Goal: Information Seeking & Learning: Learn about a topic

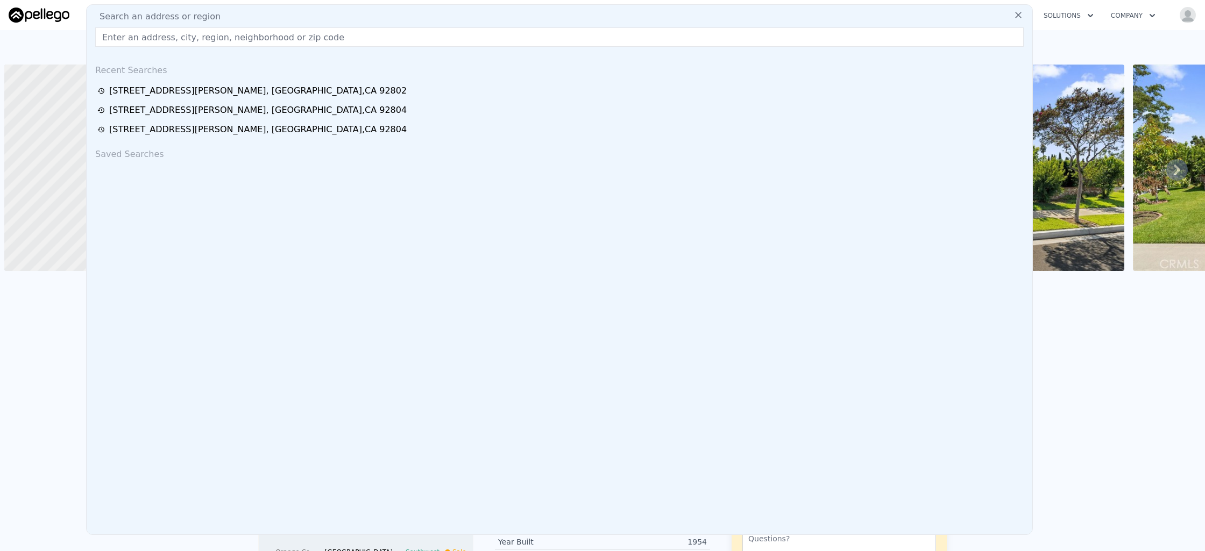
scroll to position [0, 4]
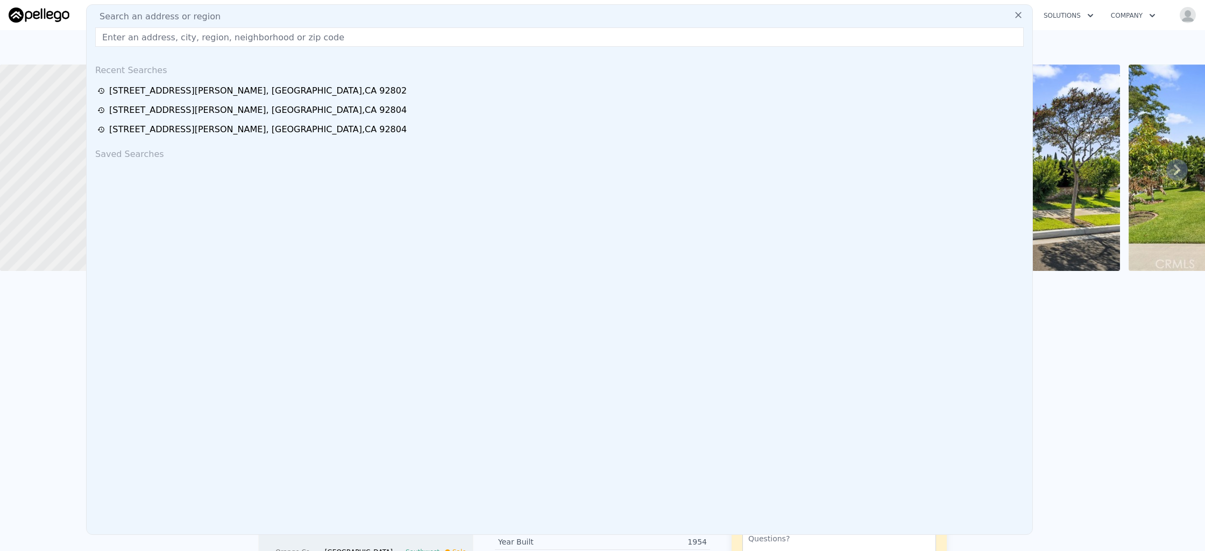
paste input "[STREET_ADDRESS]"
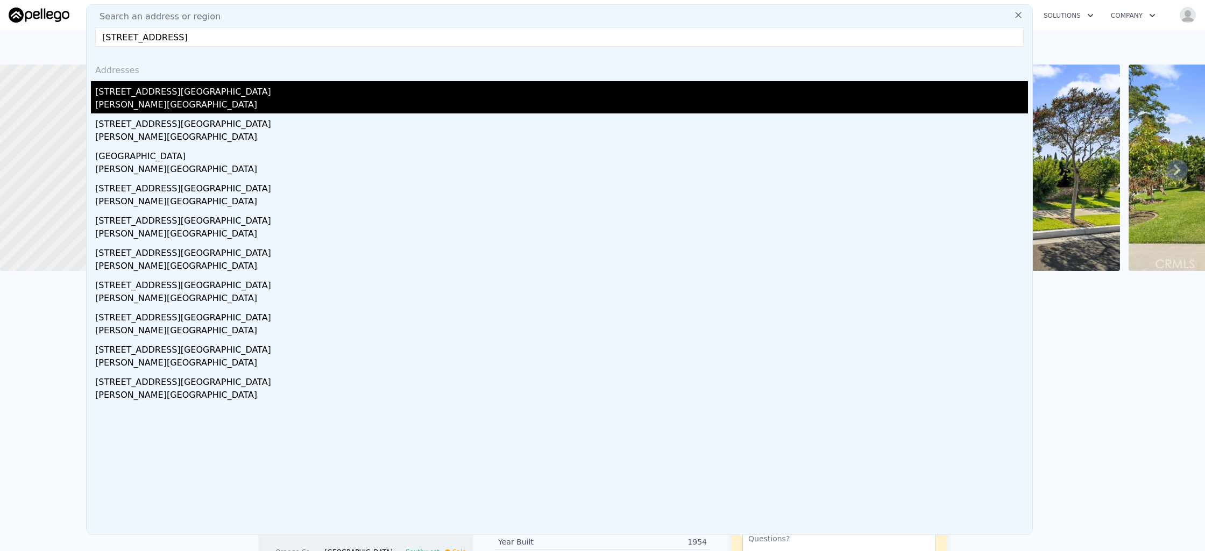
type input "[STREET_ADDRESS]"
click at [185, 103] on div "[PERSON_NAME][GEOGRAPHIC_DATA]" at bounding box center [561, 105] width 933 height 15
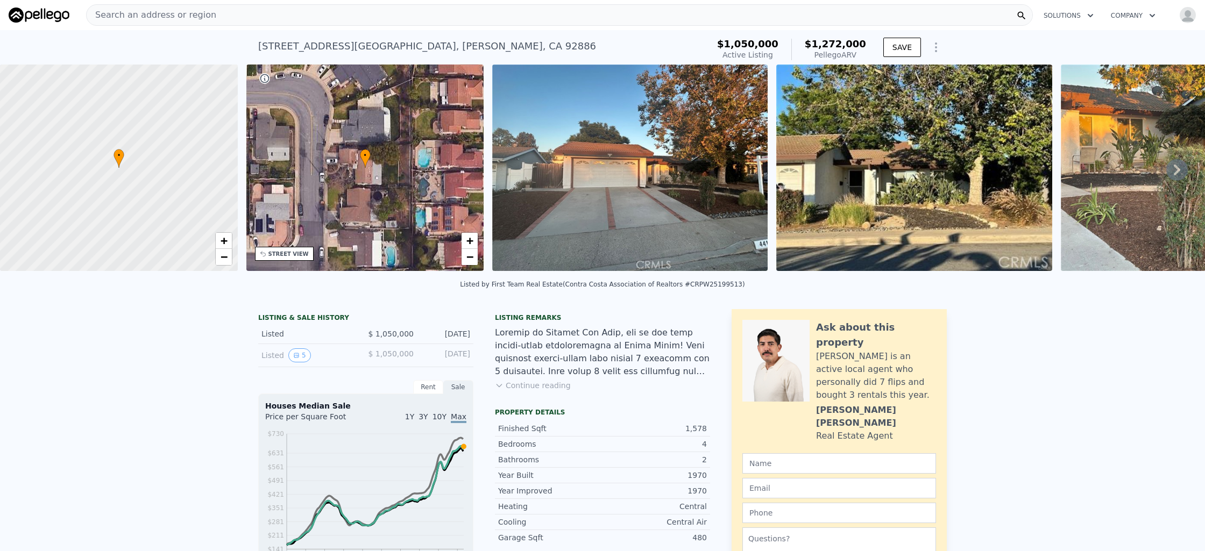
click at [1174, 169] on icon at bounding box center [1177, 170] width 6 height 11
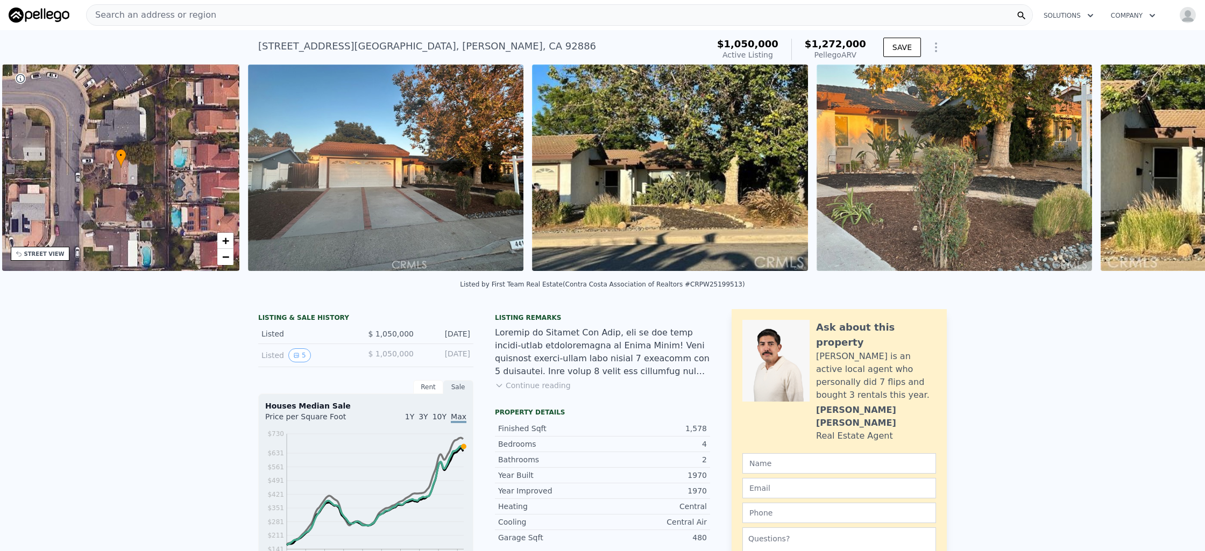
scroll to position [0, 250]
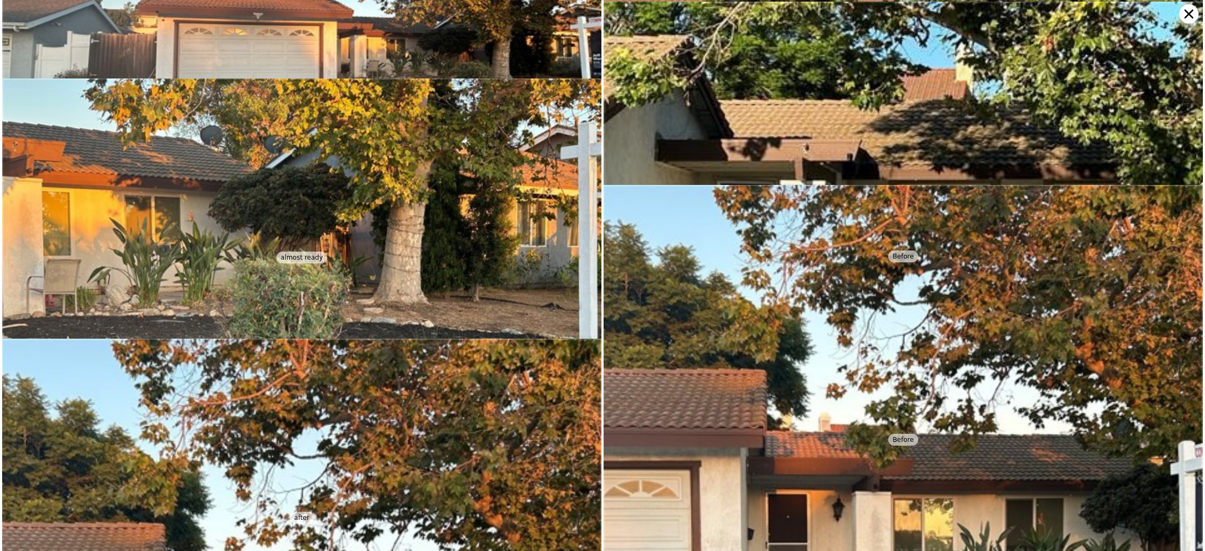
scroll to position [183, 0]
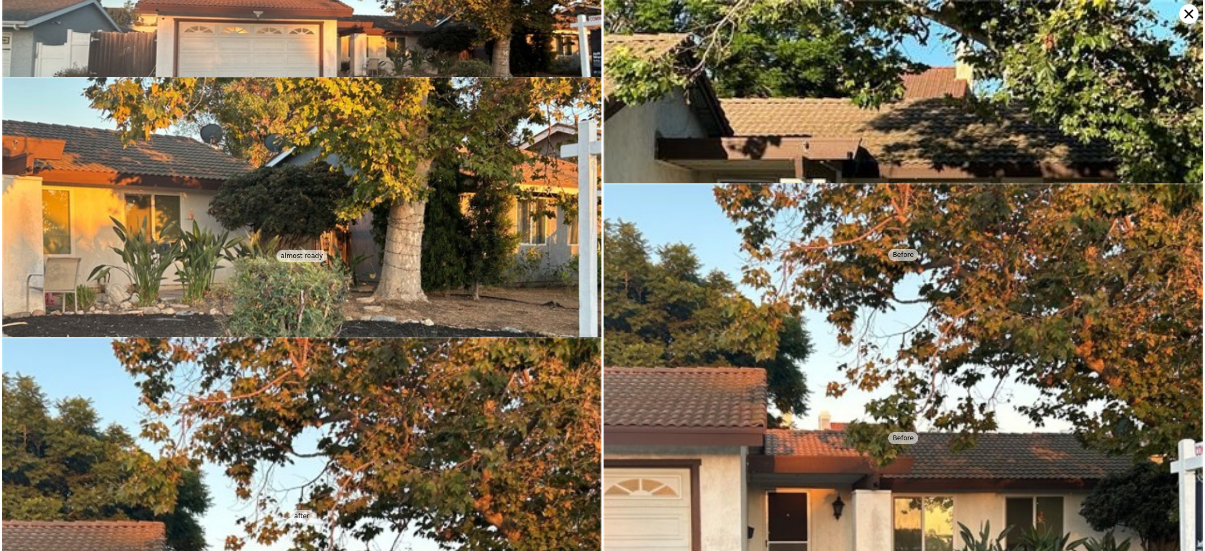
click at [1185, 10] on icon at bounding box center [1188, 14] width 9 height 9
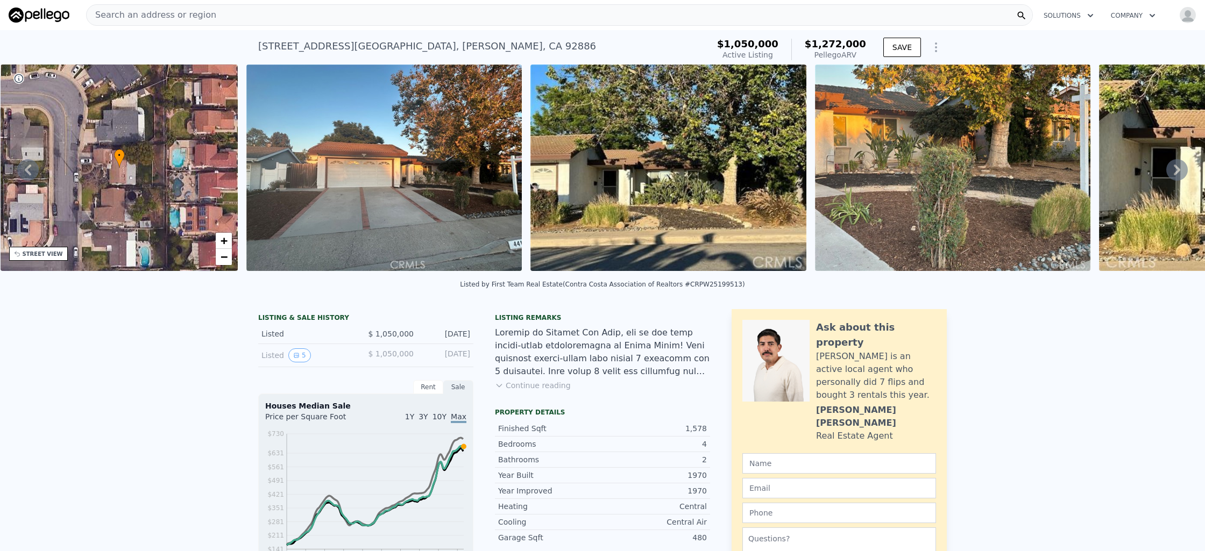
click at [996, 187] on img at bounding box center [952, 168] width 275 height 207
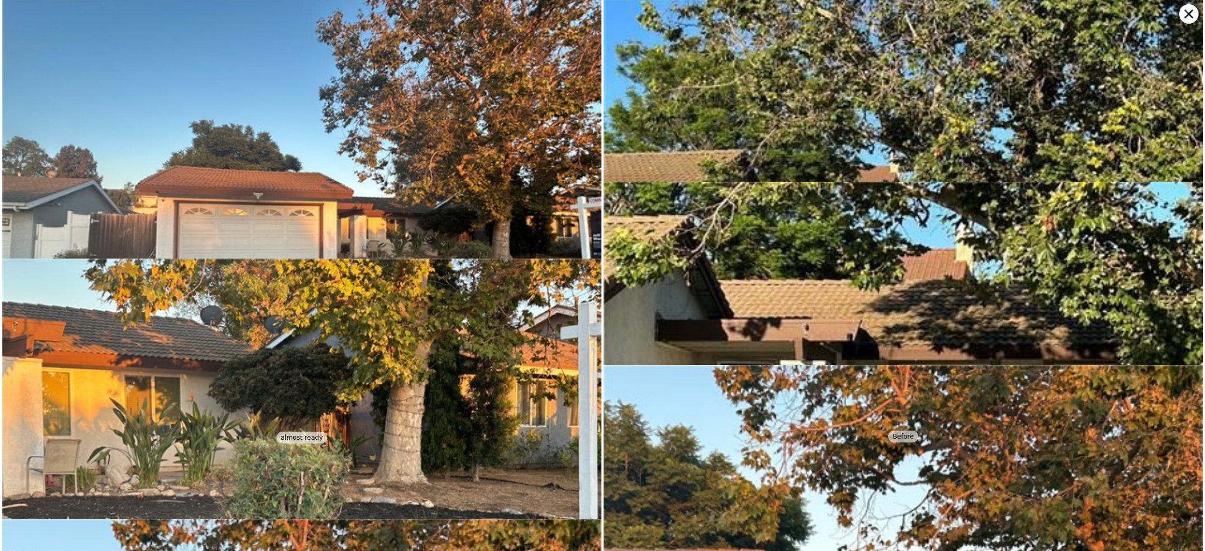
scroll to position [0, 0]
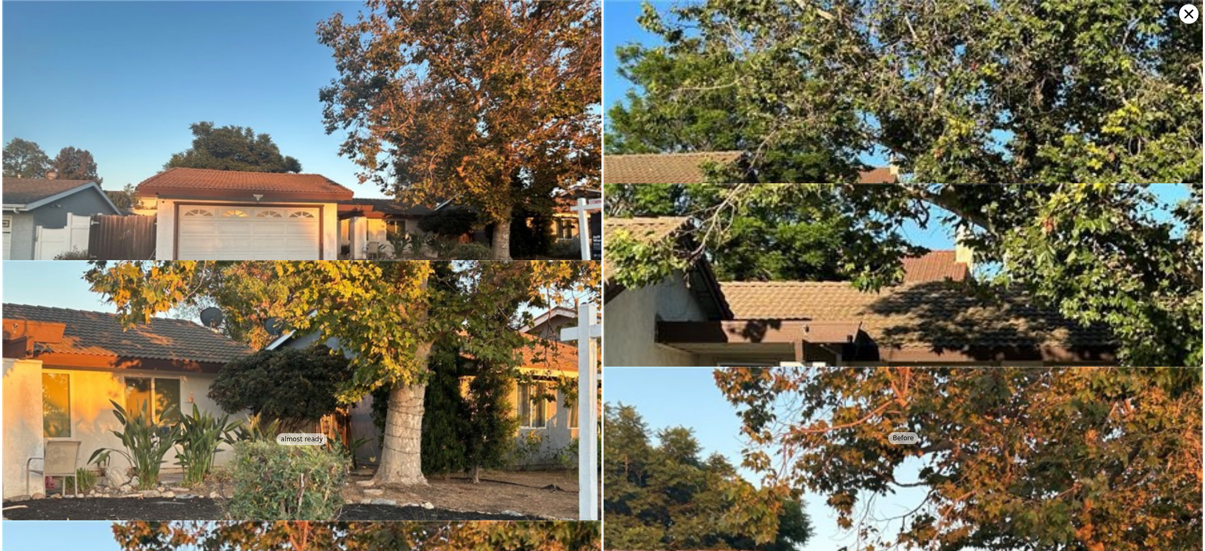
click at [1189, 11] on icon at bounding box center [1188, 13] width 19 height 19
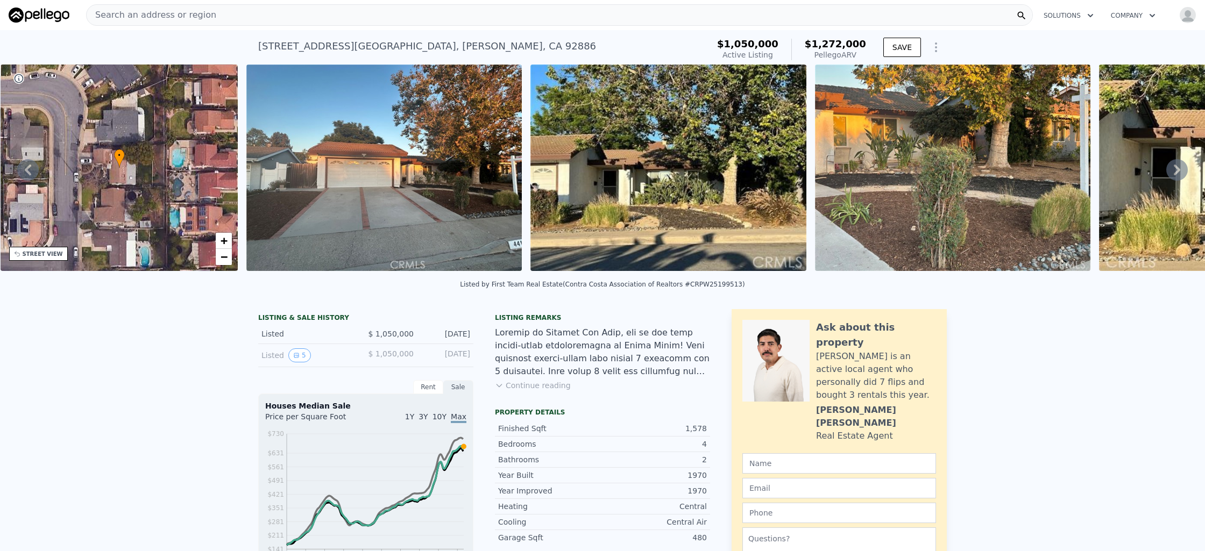
click at [1166, 172] on icon at bounding box center [1177, 170] width 22 height 22
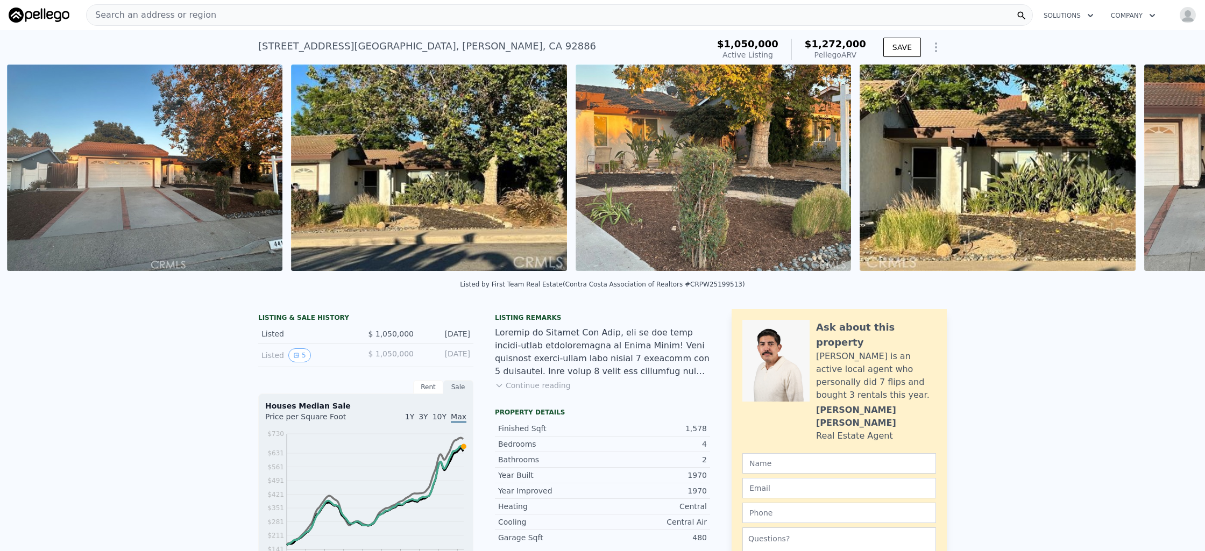
scroll to position [0, 492]
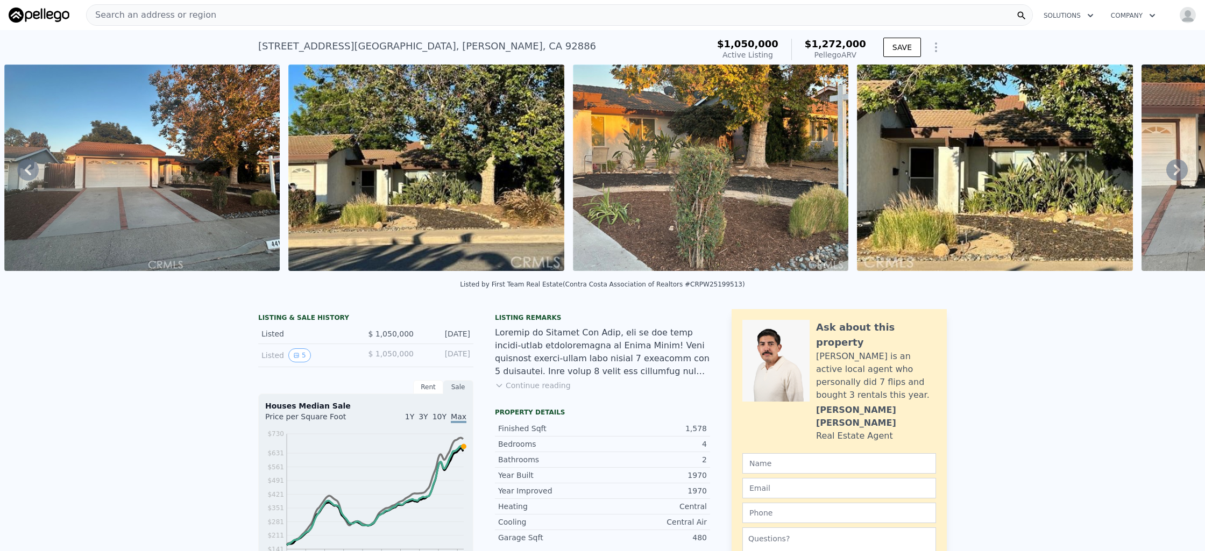
click at [374, 28] on nav "Search an address or region Solutions Company Open main menu Open user menu" at bounding box center [602, 15] width 1205 height 30
click at [377, 21] on div "Search an address or region" at bounding box center [559, 15] width 947 height 22
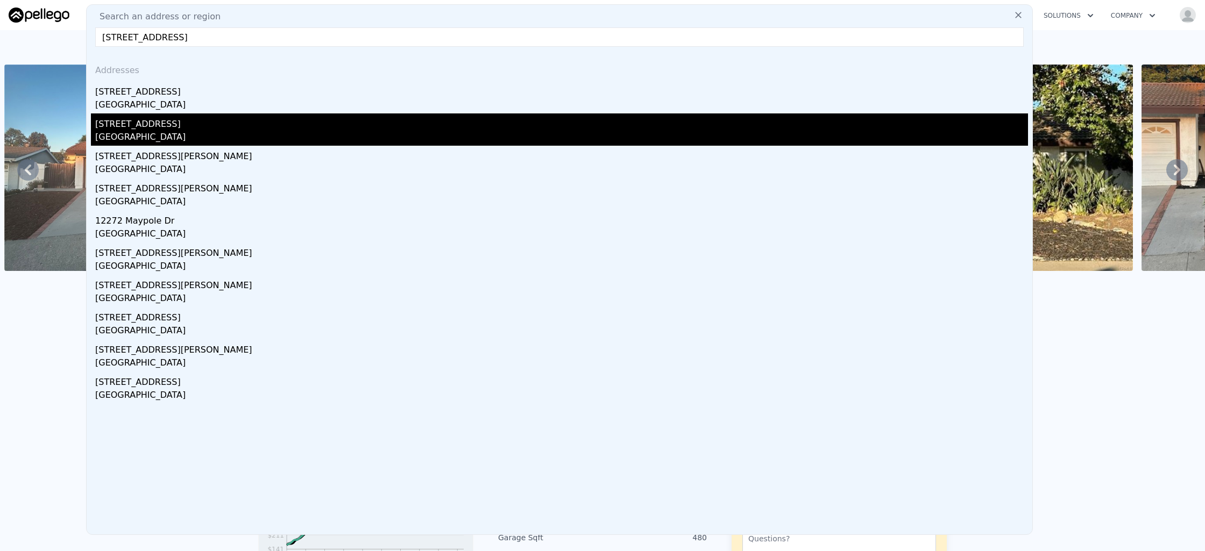
type input "[STREET_ADDRESS]"
click at [323, 116] on div "[STREET_ADDRESS]" at bounding box center [561, 121] width 933 height 17
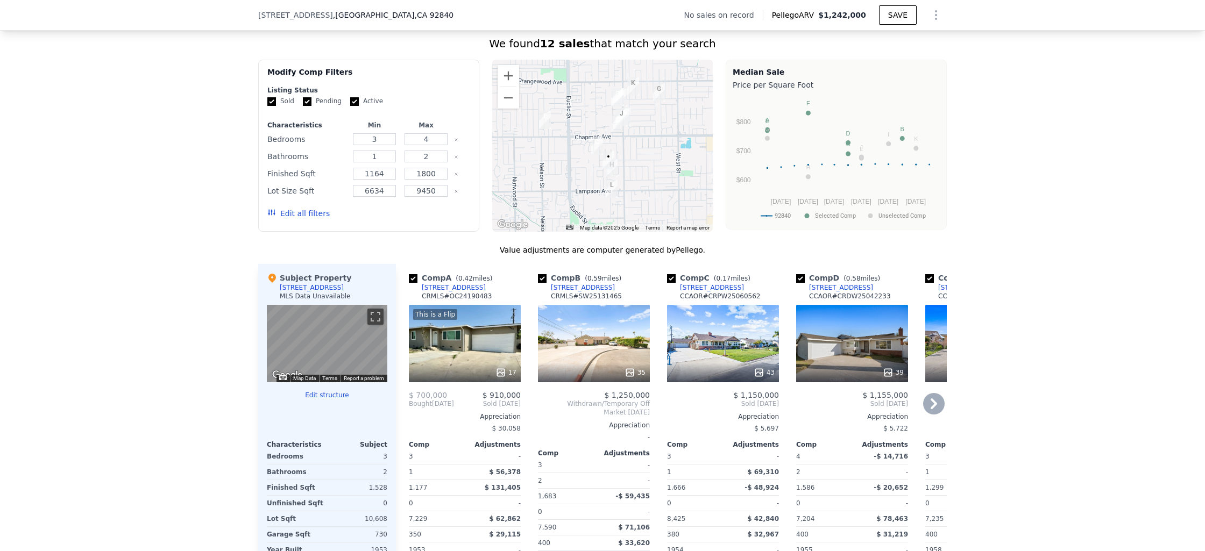
scroll to position [806, 0]
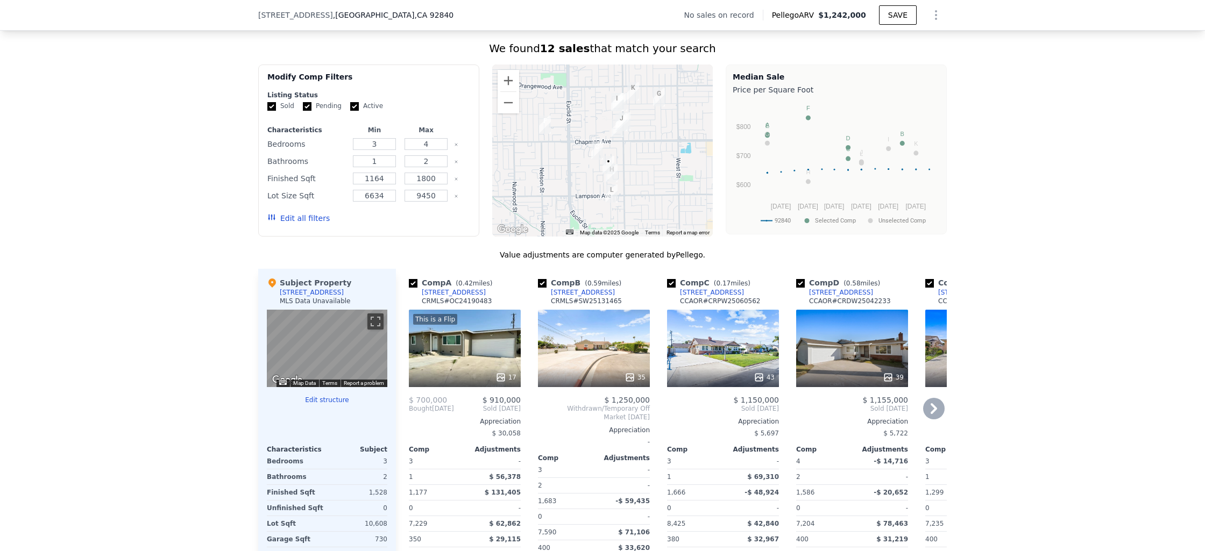
click at [709, 324] on div "43" at bounding box center [723, 348] width 112 height 77
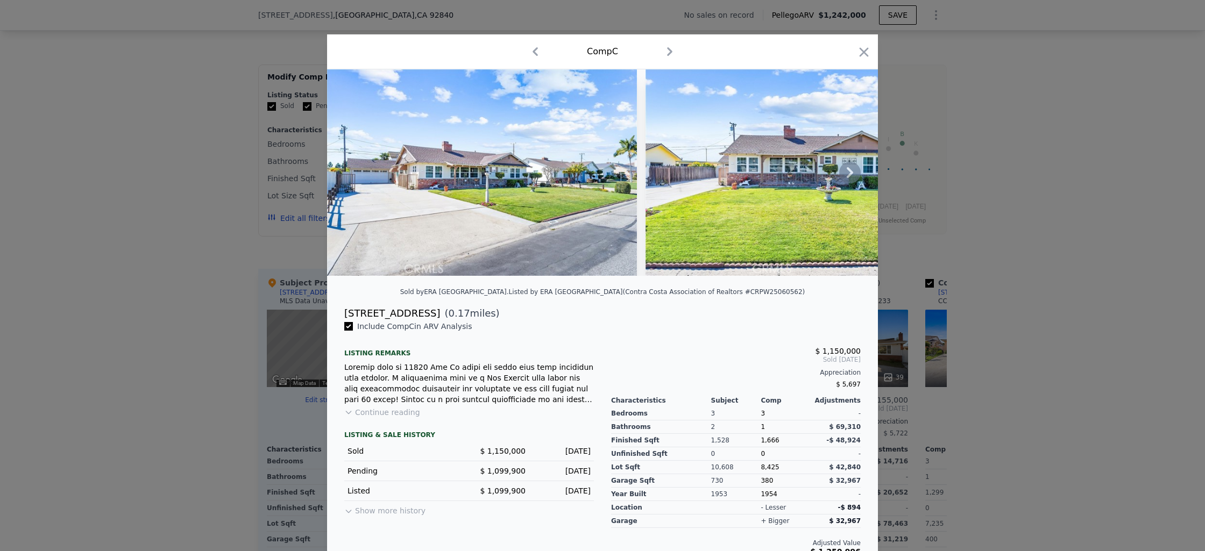
click at [847, 174] on icon at bounding box center [850, 172] width 6 height 11
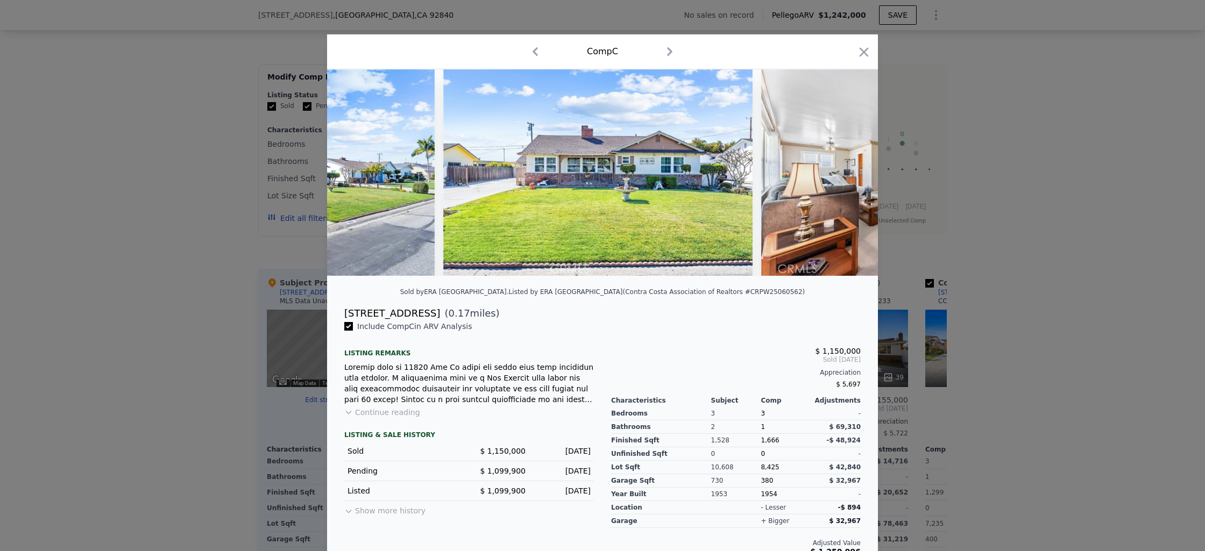
click at [845, 174] on img at bounding box center [916, 172] width 310 height 207
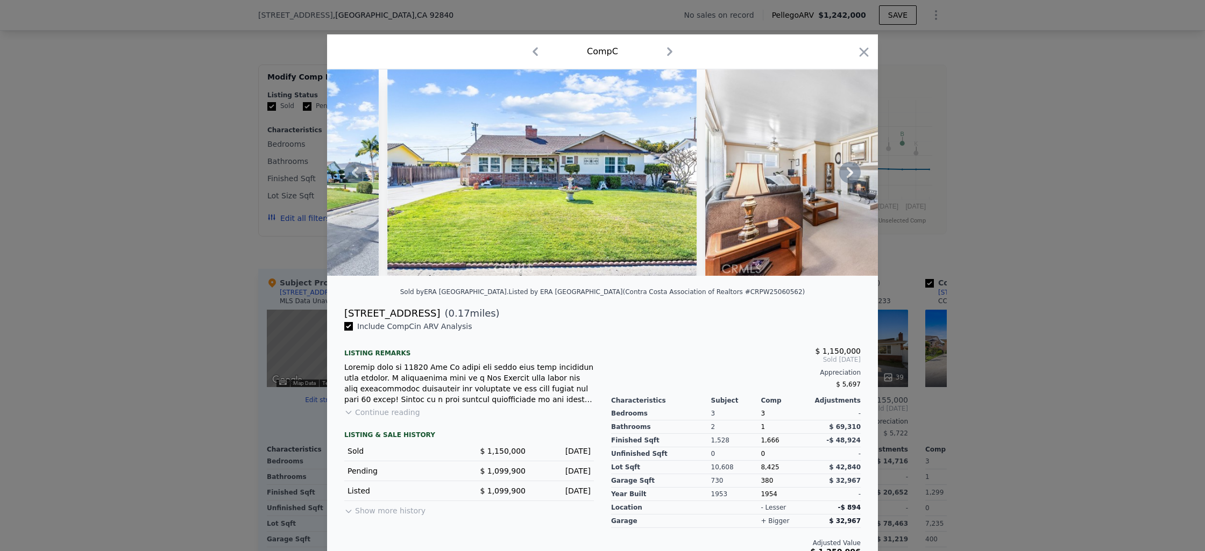
click at [849, 166] on icon at bounding box center [850, 173] width 22 height 22
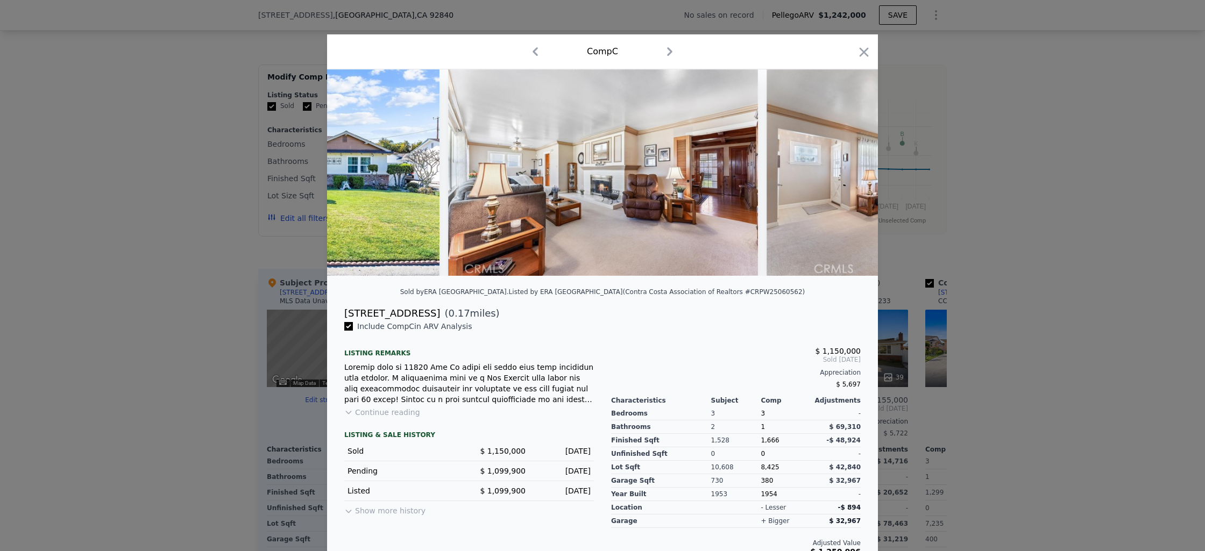
click at [849, 166] on img at bounding box center [921, 172] width 310 height 207
click at [850, 171] on icon at bounding box center [850, 173] width 22 height 22
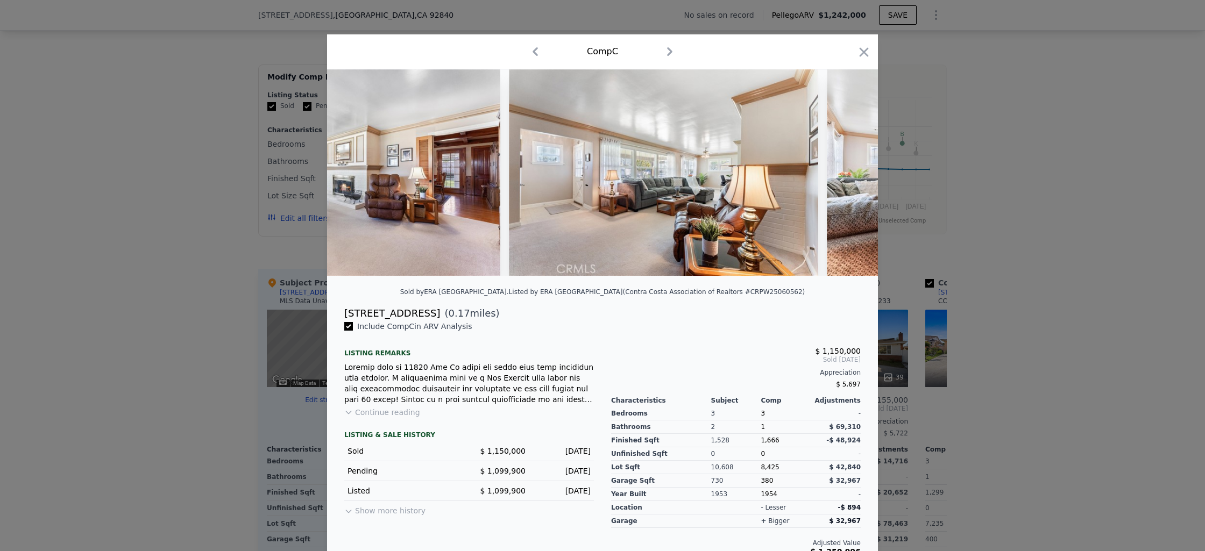
click at [850, 171] on img at bounding box center [982, 172] width 310 height 207
click at [850, 171] on div at bounding box center [602, 172] width 551 height 207
click at [849, 172] on icon at bounding box center [850, 173] width 22 height 22
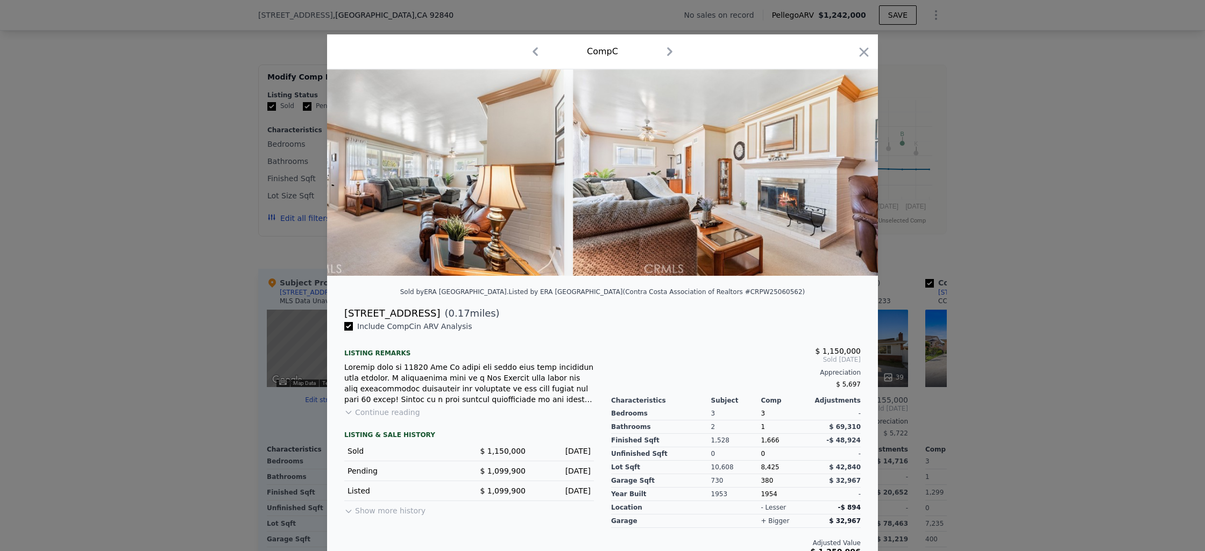
click at [849, 172] on img at bounding box center [728, 172] width 310 height 207
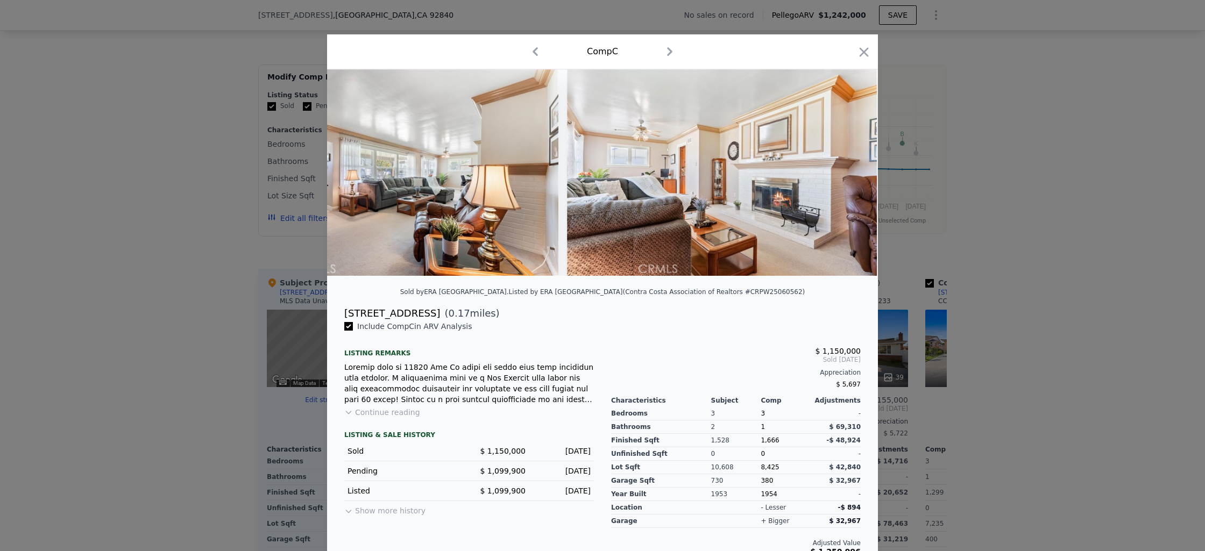
click at [849, 172] on img at bounding box center [722, 172] width 310 height 207
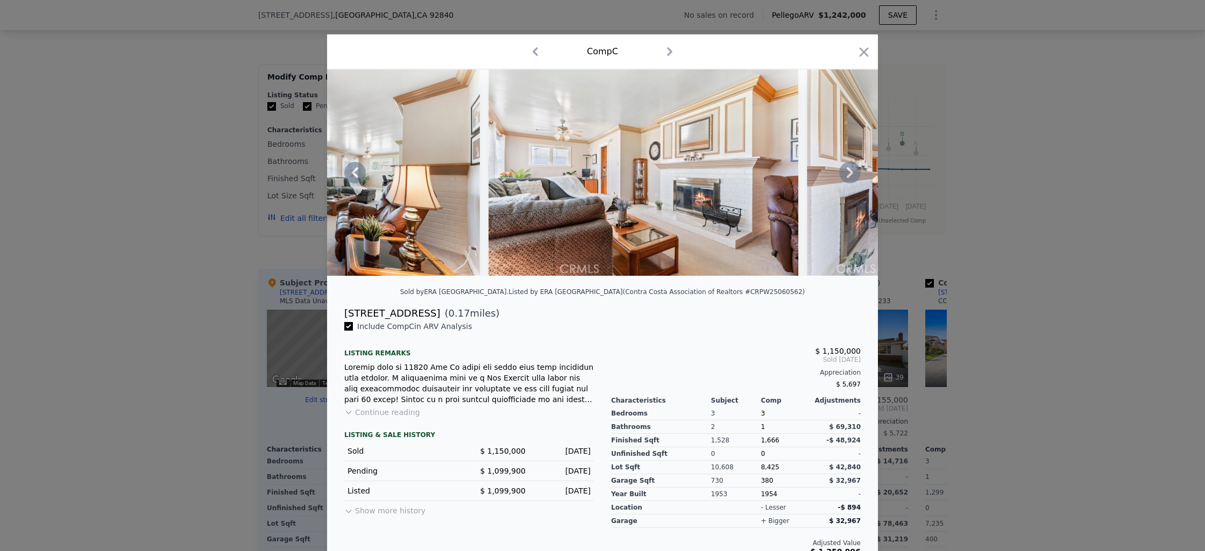
click at [849, 173] on img at bounding box center [962, 172] width 310 height 207
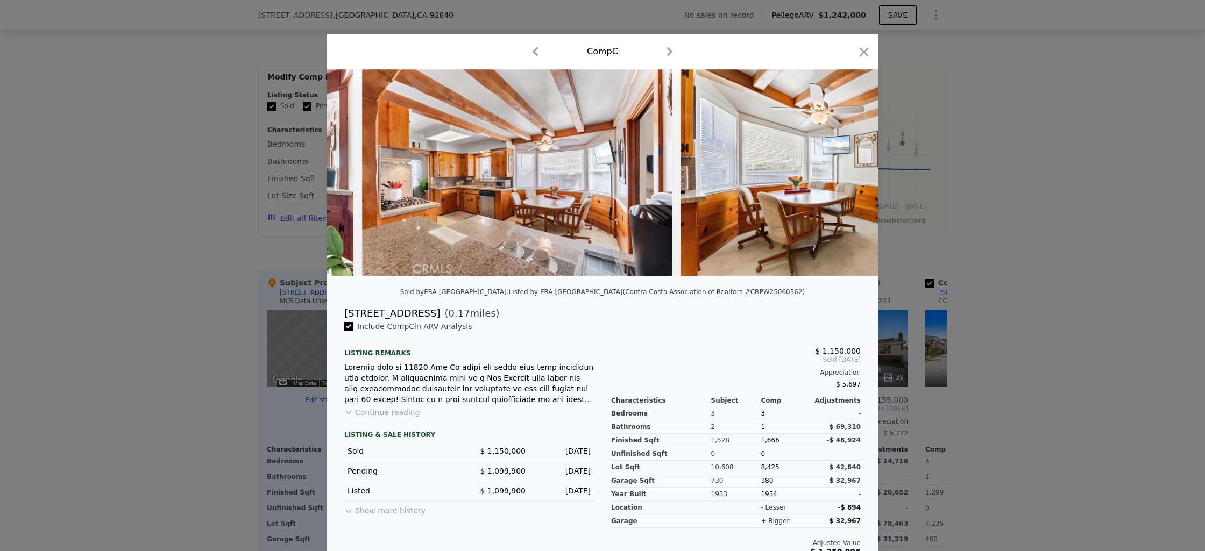
scroll to position [0, 4161]
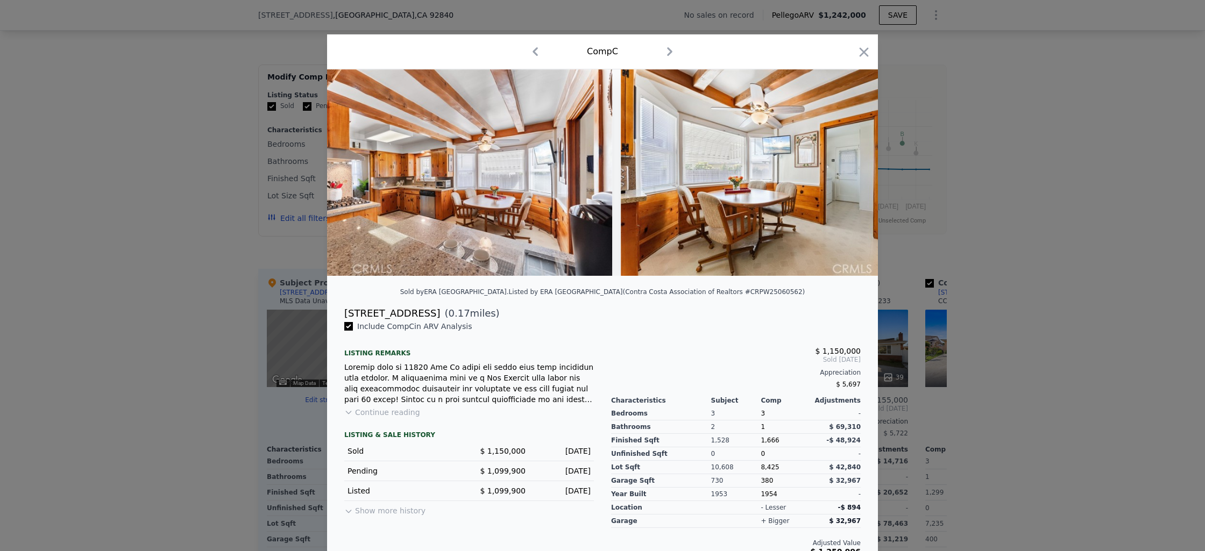
click at [967, 81] on div at bounding box center [602, 275] width 1205 height 551
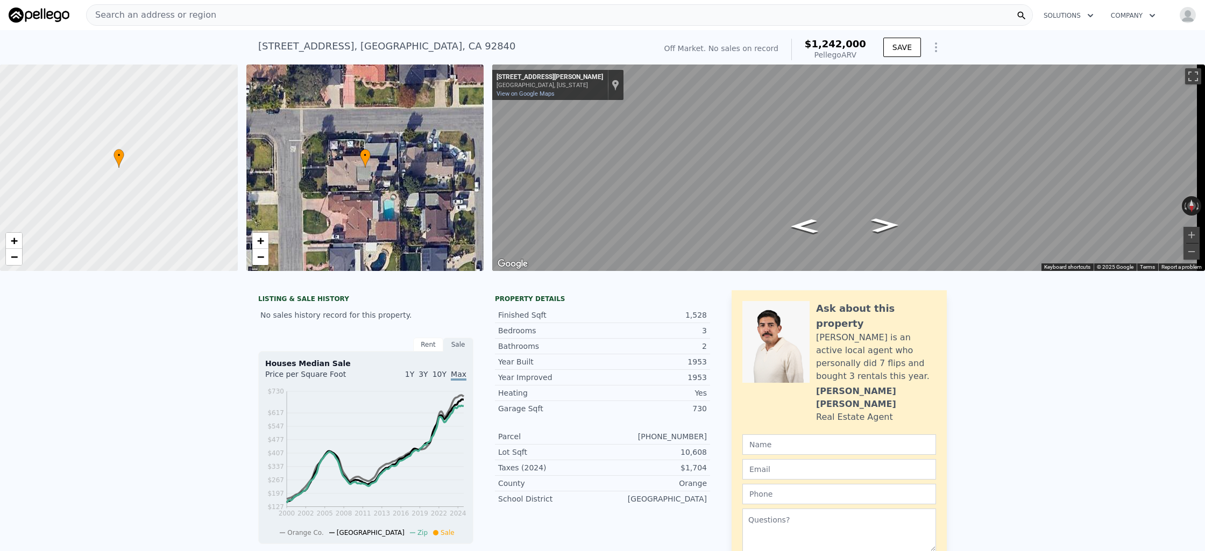
click at [368, 15] on div "Search an address or region" at bounding box center [559, 15] width 947 height 22
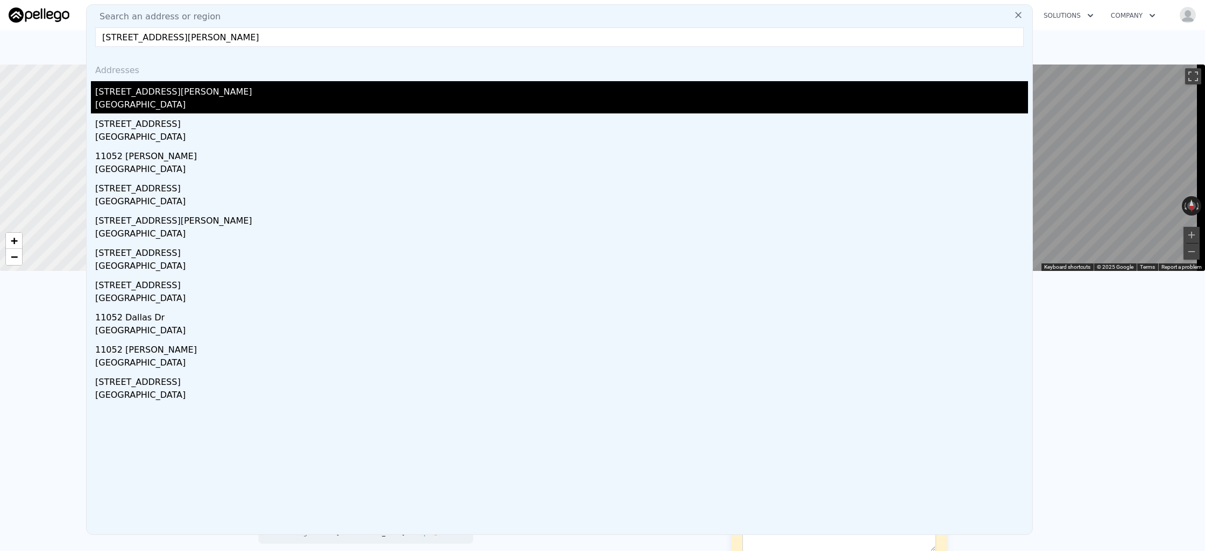
type input "[STREET_ADDRESS][PERSON_NAME]"
click at [289, 103] on div "[GEOGRAPHIC_DATA]" at bounding box center [561, 105] width 933 height 15
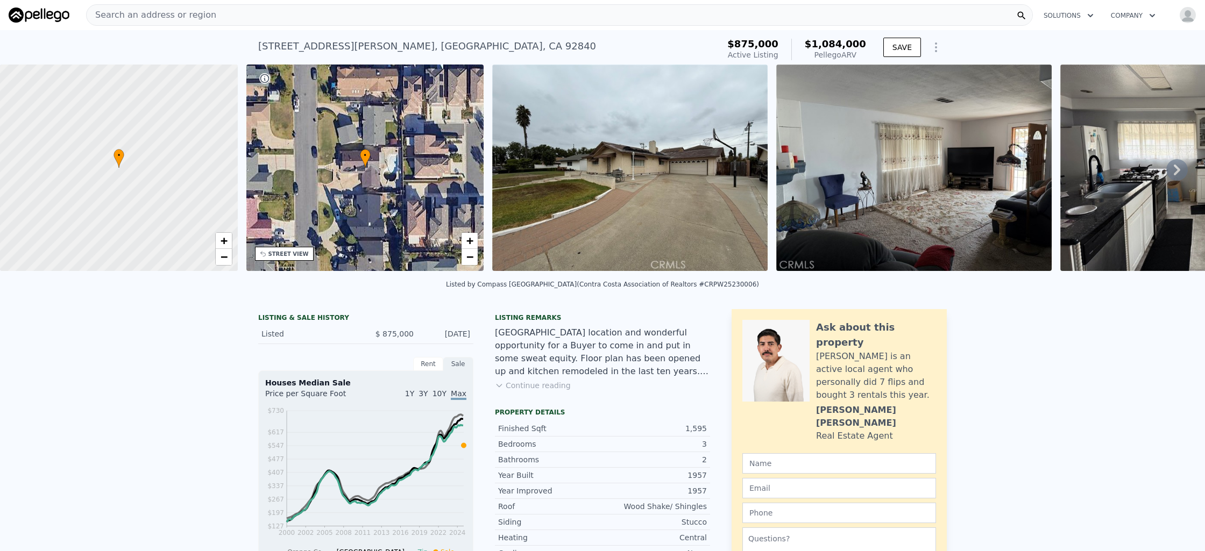
click at [590, 10] on div "Search an address or region" at bounding box center [559, 15] width 947 height 22
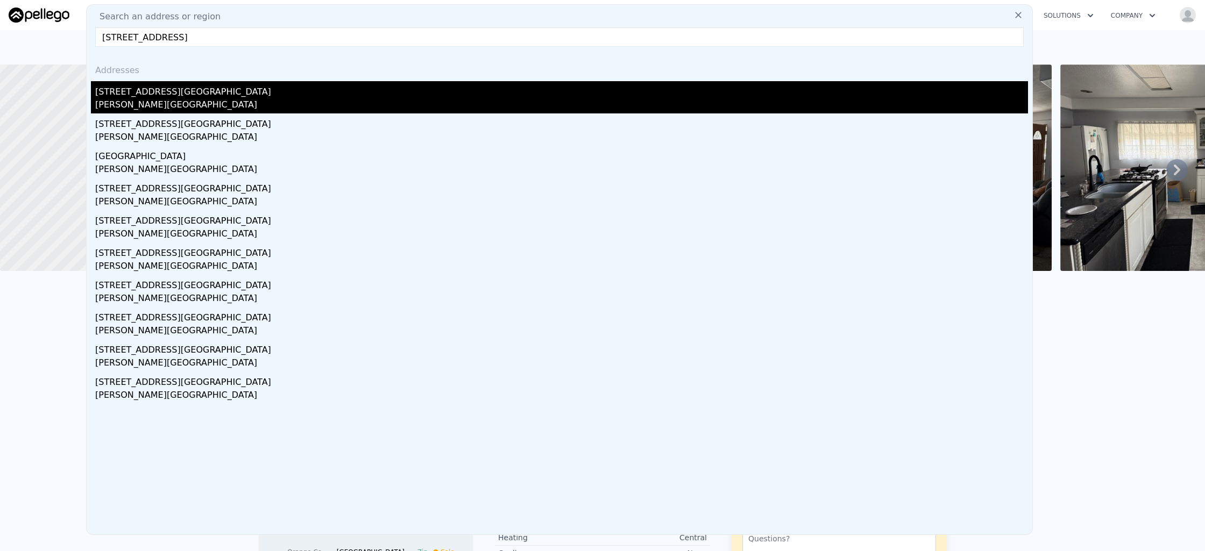
type input "[STREET_ADDRESS]"
click at [410, 95] on div "[STREET_ADDRESS][GEOGRAPHIC_DATA]" at bounding box center [561, 89] width 933 height 17
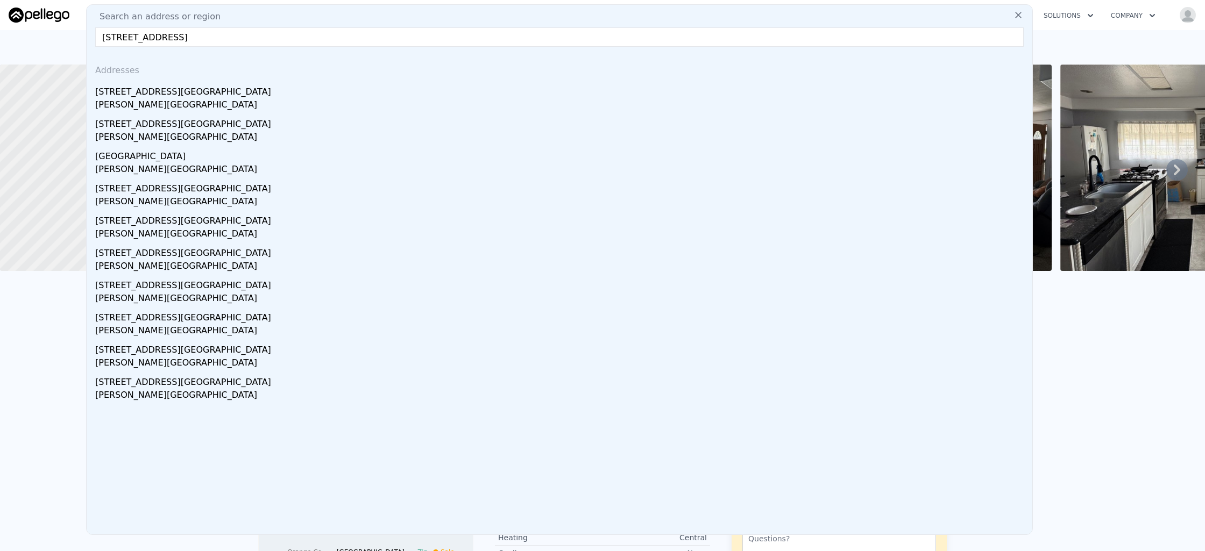
type input "1152"
type input "2183"
type input "4500"
type input "13412"
type input "$ 1,272,000"
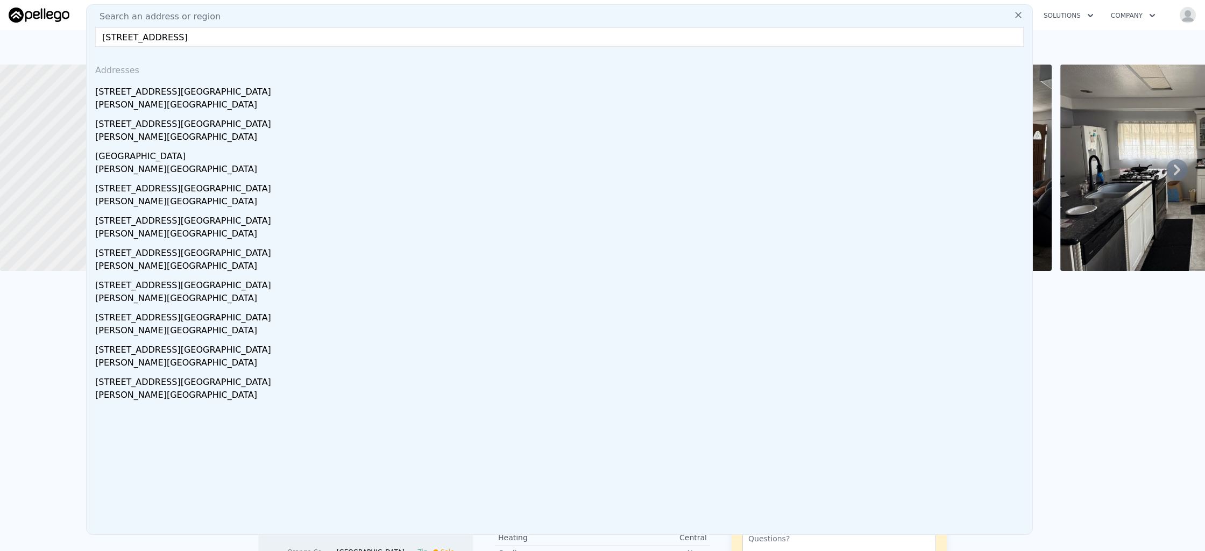
type input "$ 74,195"
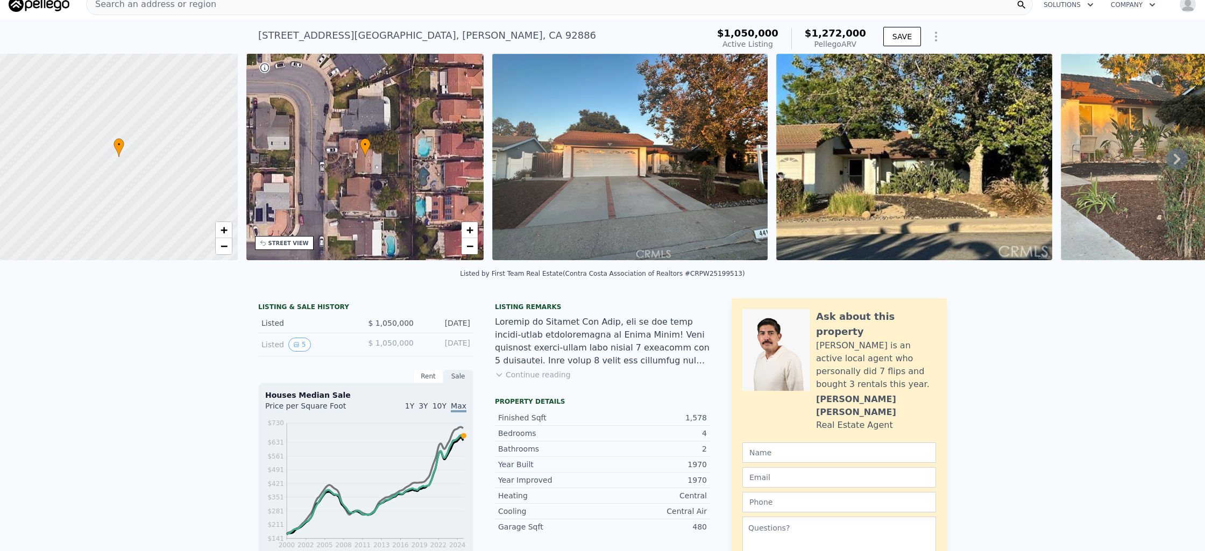
scroll to position [4, 0]
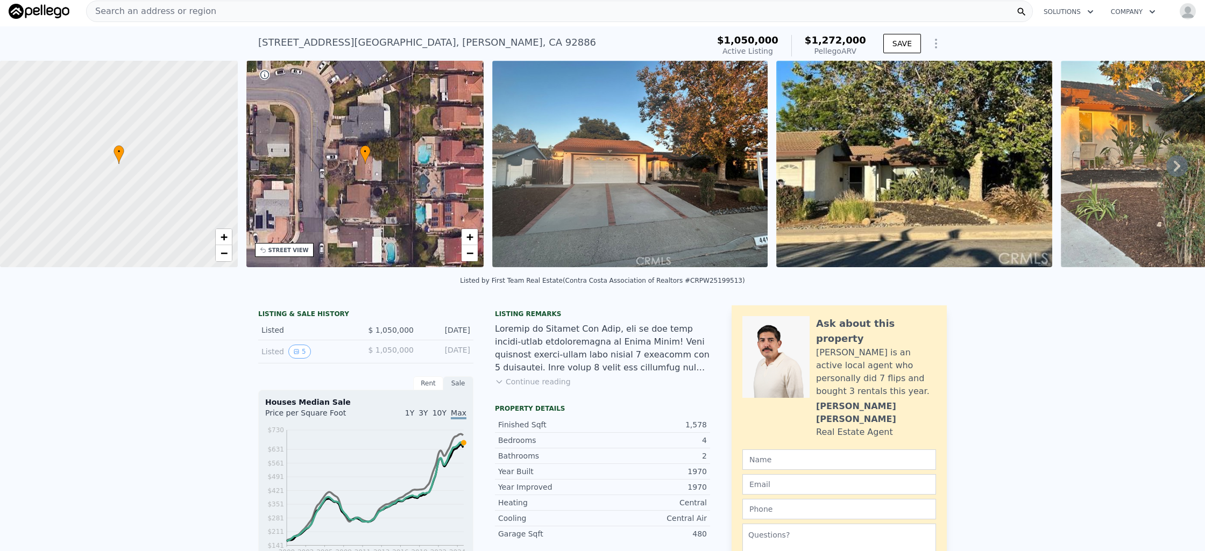
click at [353, 12] on div "Search an address or region" at bounding box center [559, 12] width 947 height 22
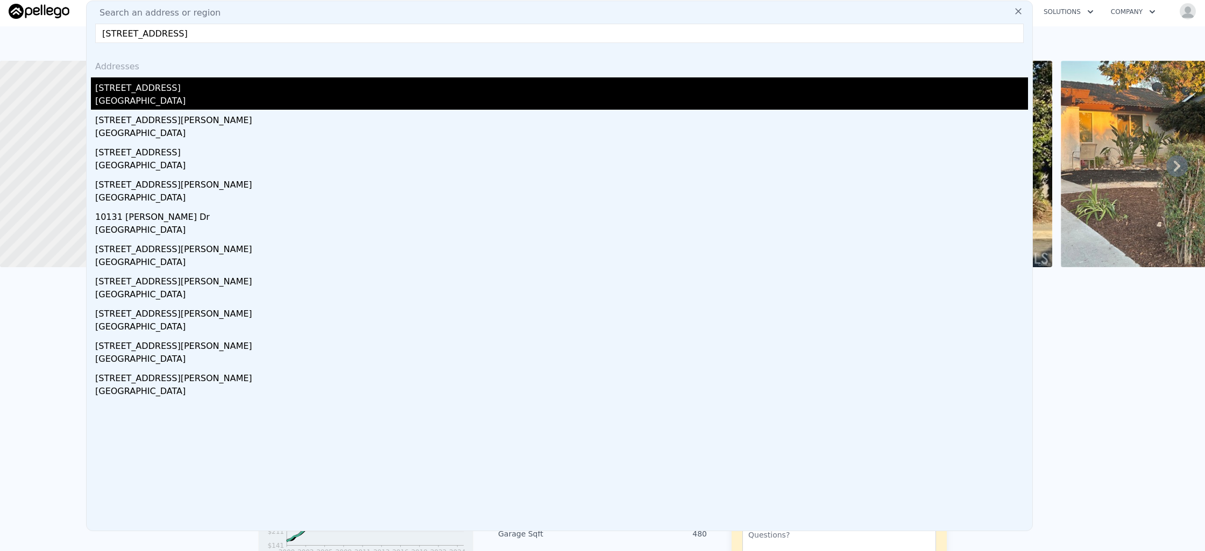
type input "[STREET_ADDRESS]"
click at [306, 88] on div "[STREET_ADDRESS]" at bounding box center [561, 85] width 933 height 17
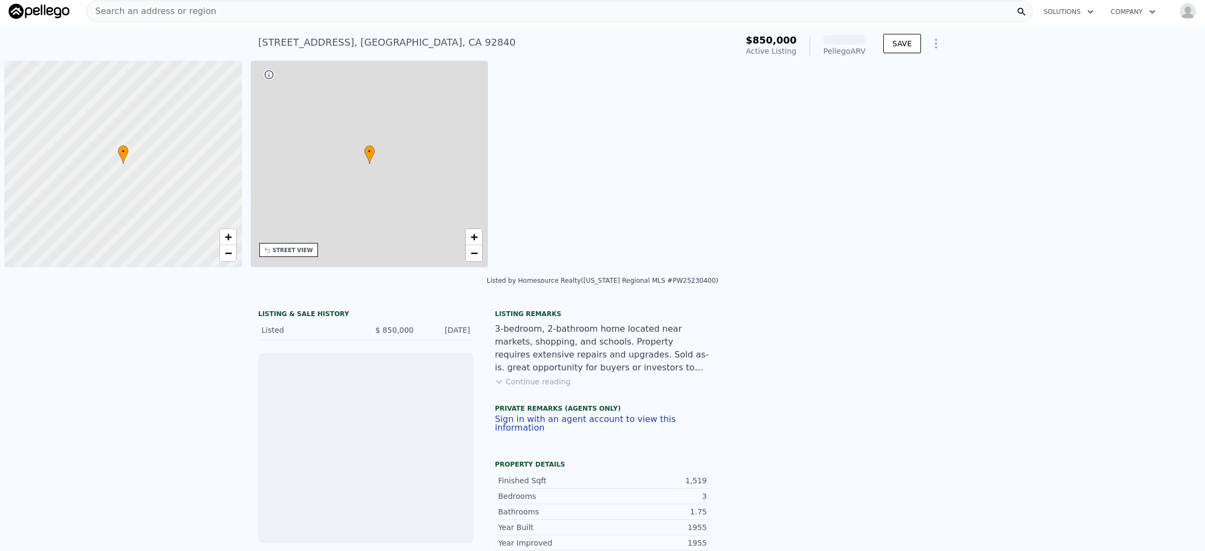
scroll to position [0, 4]
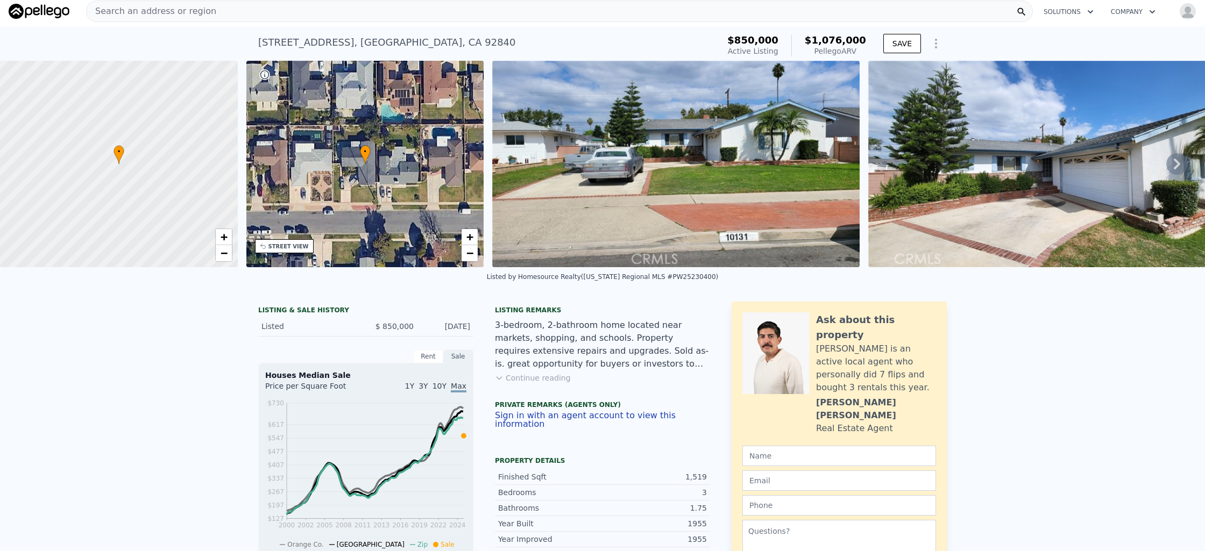
click at [375, 13] on div "Search an address or region" at bounding box center [559, 12] width 947 height 22
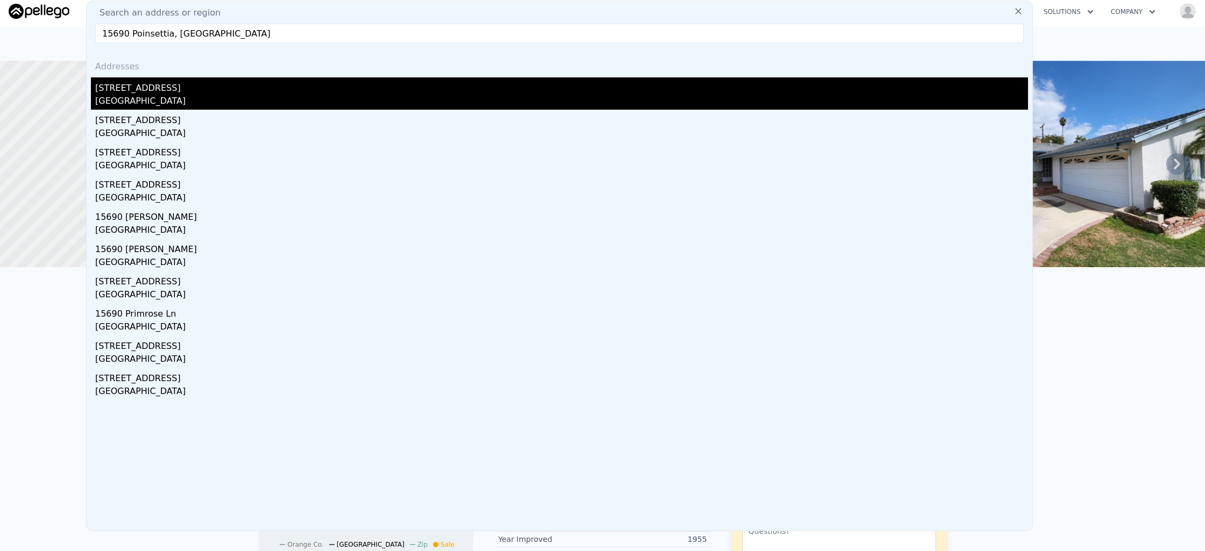
type input "15690 Poinsettia, [GEOGRAPHIC_DATA]"
click at [225, 91] on div "[STREET_ADDRESS]" at bounding box center [561, 85] width 933 height 17
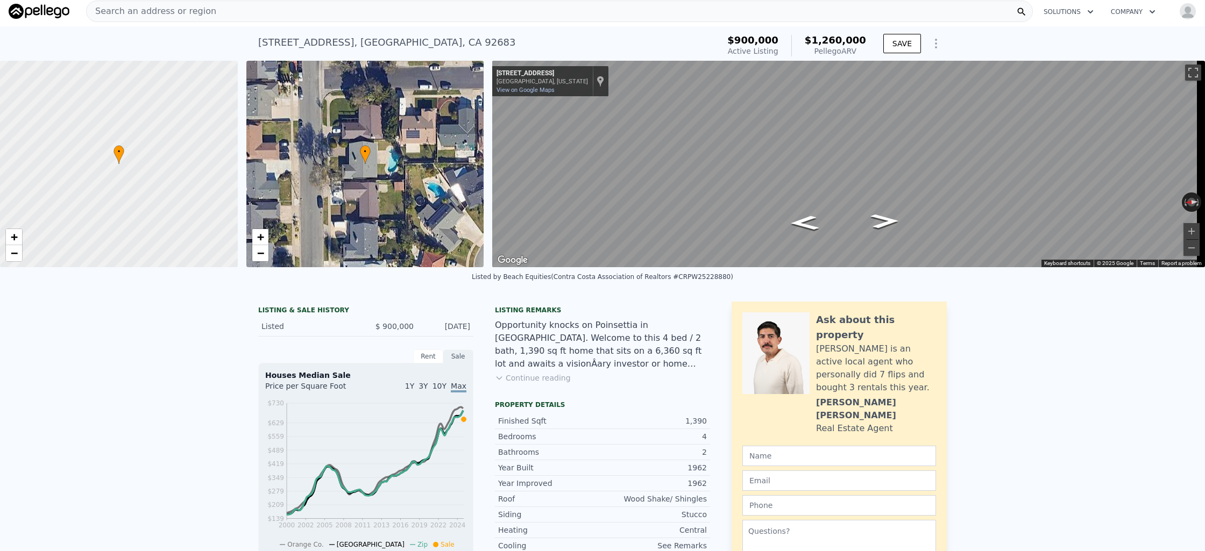
click at [294, 8] on div "Search an address or region" at bounding box center [559, 12] width 947 height 22
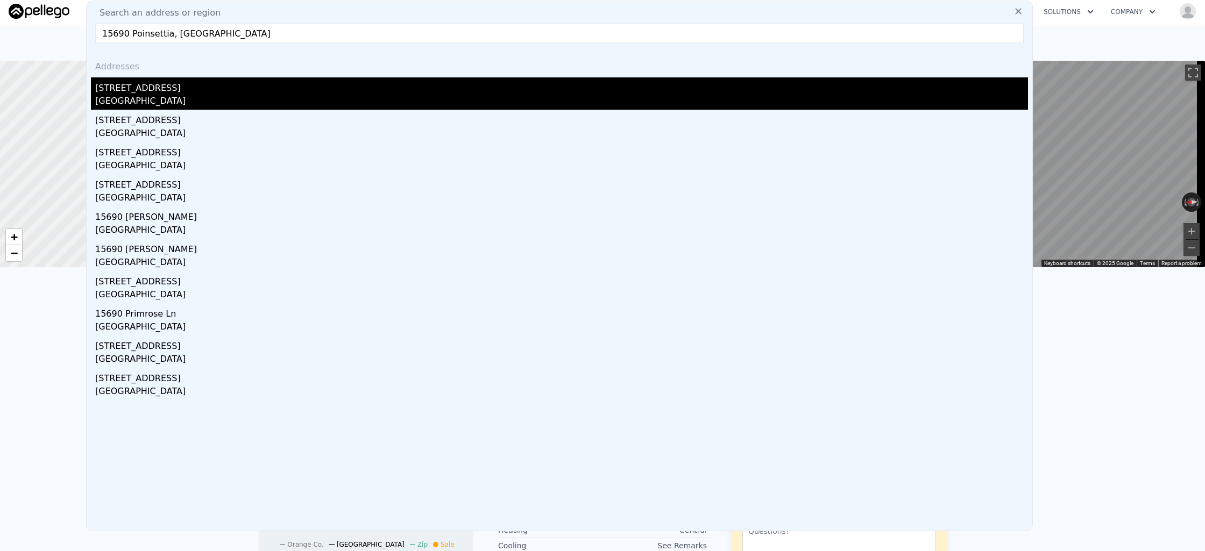
type input "15690 Poinsettia, [GEOGRAPHIC_DATA]"
click at [192, 94] on div "[STREET_ADDRESS]" at bounding box center [561, 85] width 933 height 17
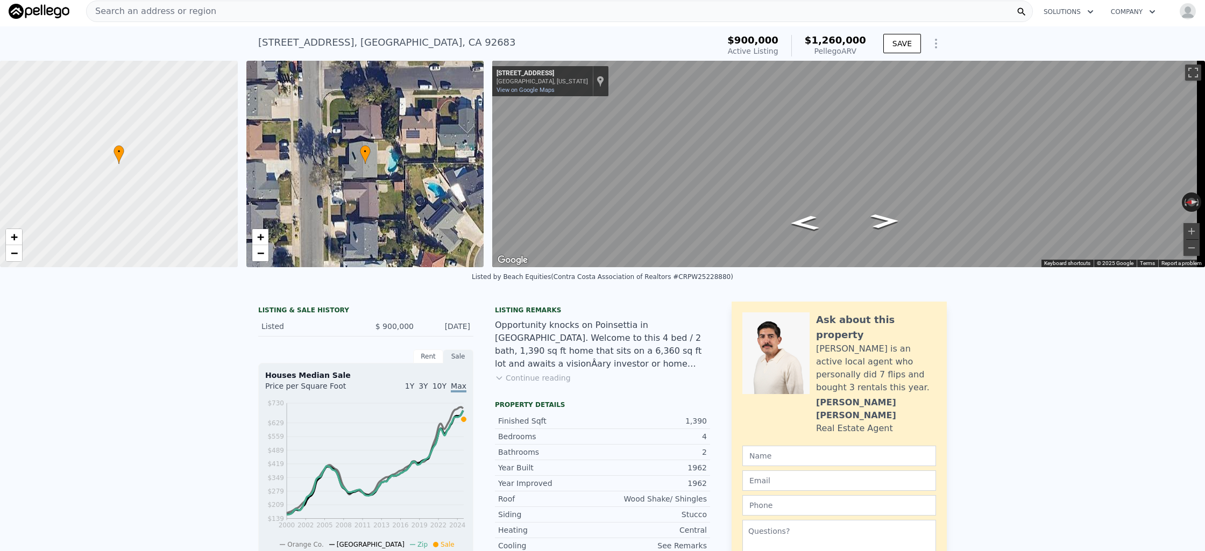
click at [264, 14] on div "Search an address or region" at bounding box center [559, 12] width 947 height 22
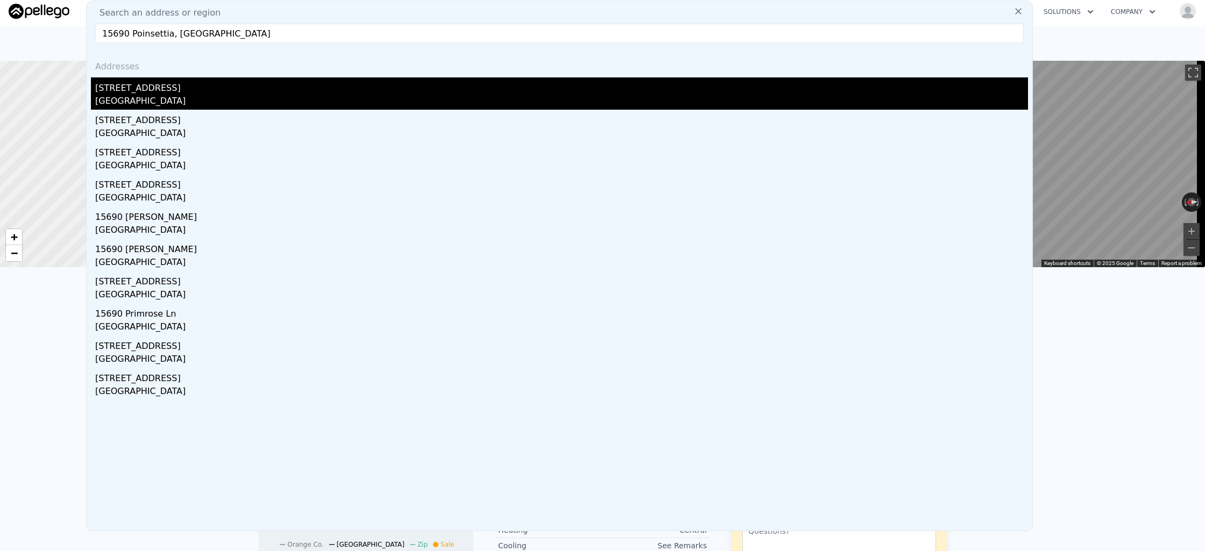
type input "15690 Poinsettia, [GEOGRAPHIC_DATA]"
click at [219, 90] on div "[STREET_ADDRESS]" at bounding box center [561, 85] width 933 height 17
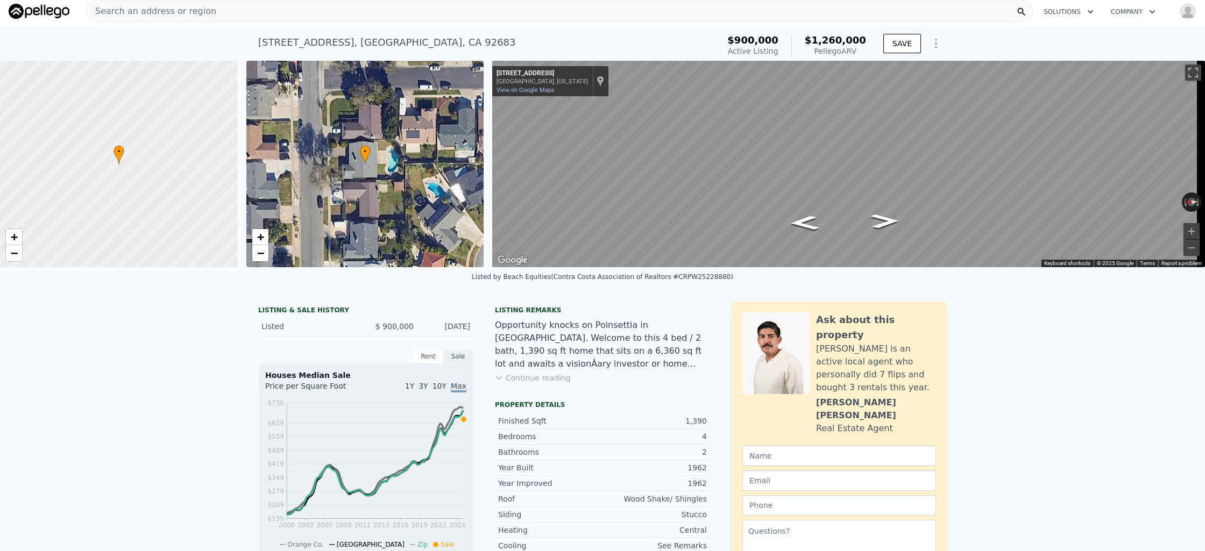
click at [417, 12] on div "Search an address or region" at bounding box center [559, 12] width 947 height 22
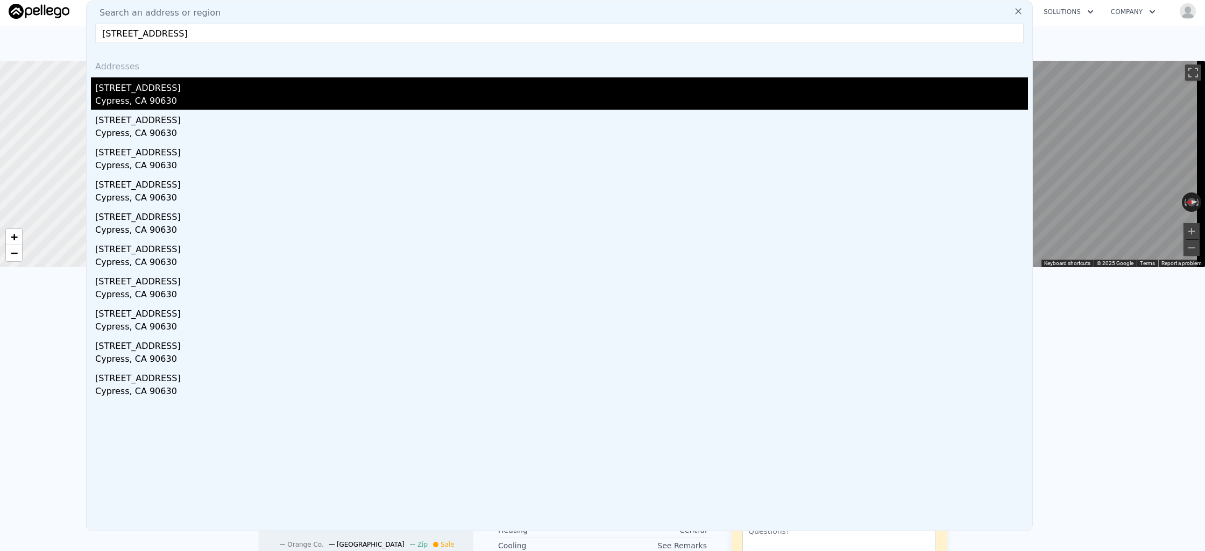
type input "[STREET_ADDRESS]"
click at [358, 83] on div "[STREET_ADDRESS]" at bounding box center [561, 85] width 933 height 17
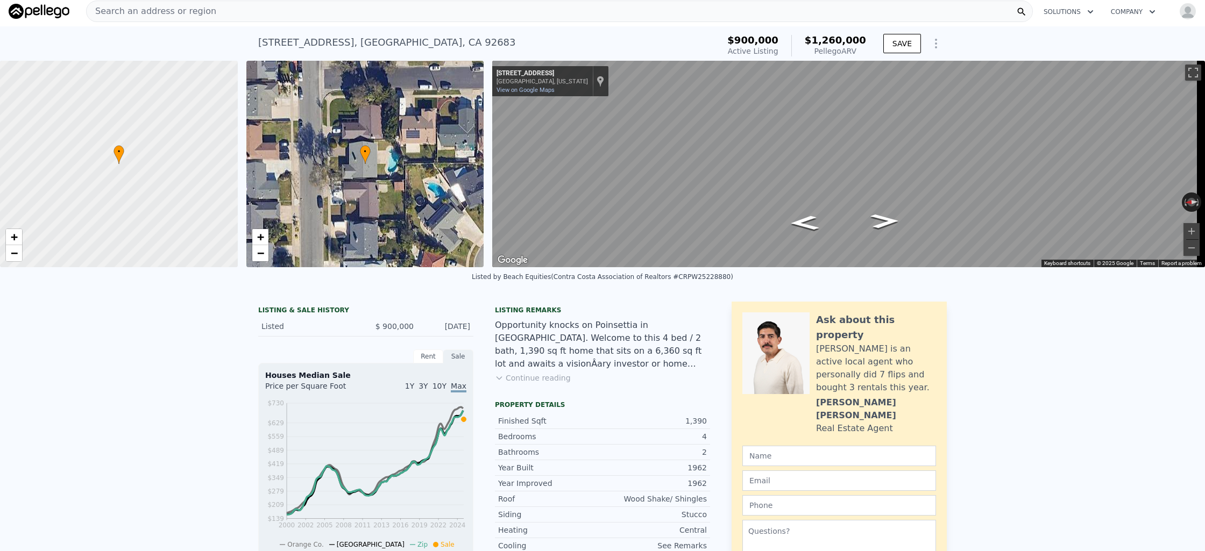
type input "5"
type input "1"
type input "3"
type input "1350"
type input "2393"
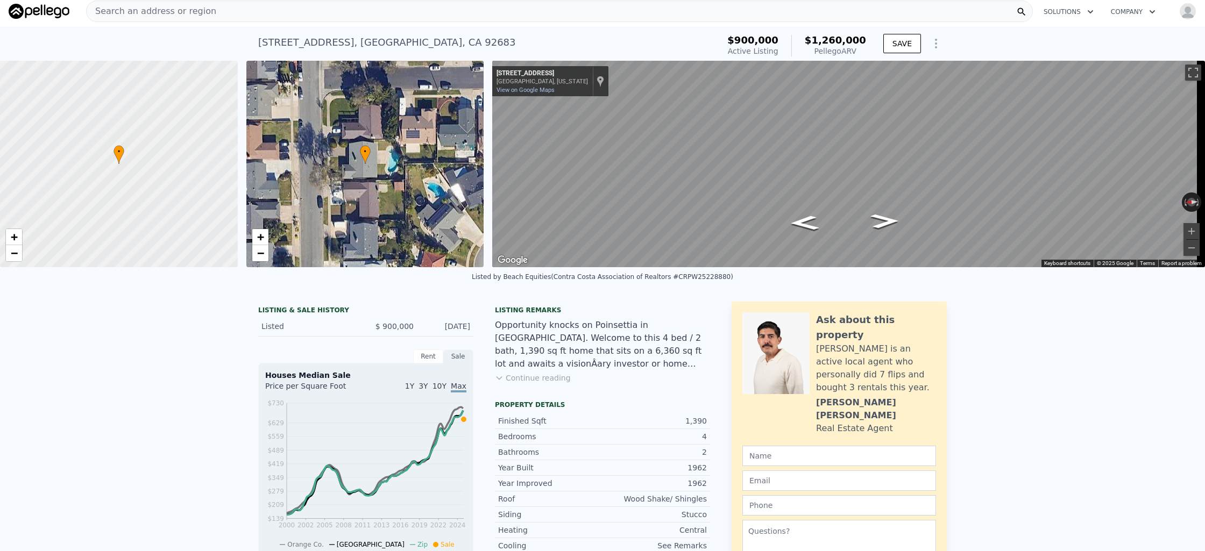
type input "5000"
type input "7371"
type input "$ 1,312,000"
type input "-$ 50,430"
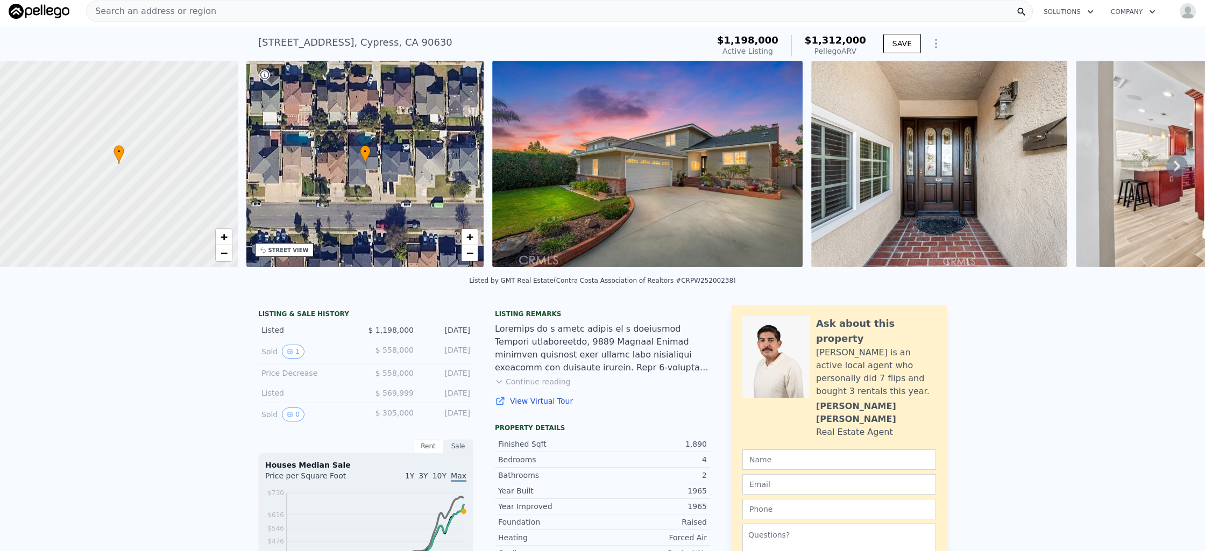
click at [345, 17] on div "Search an address or region" at bounding box center [559, 12] width 947 height 22
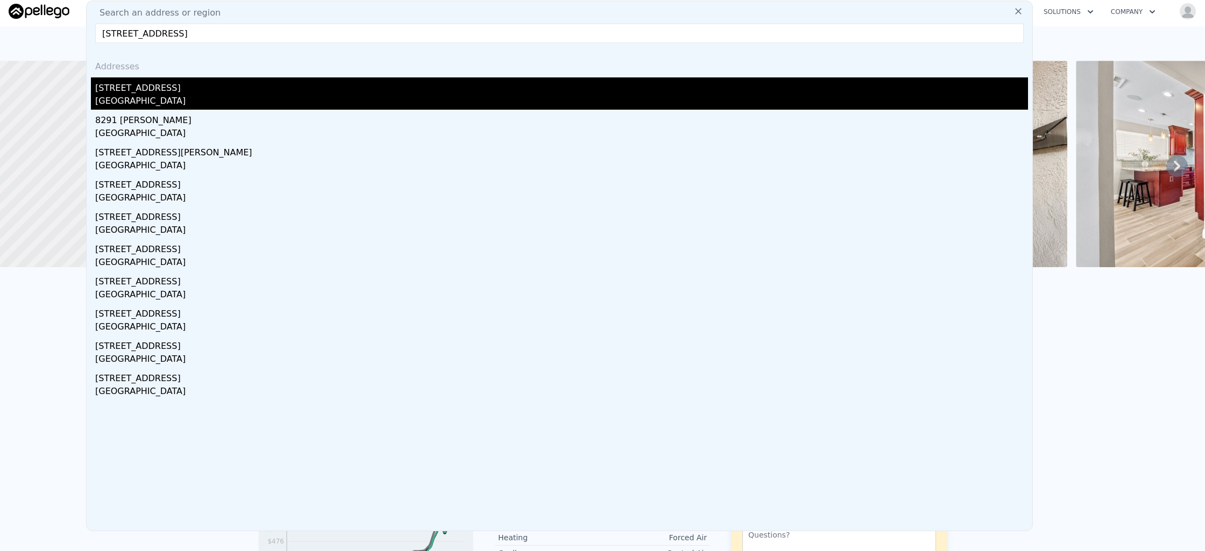
type input "[STREET_ADDRESS]"
click at [273, 82] on div "[STREET_ADDRESS]" at bounding box center [561, 85] width 933 height 17
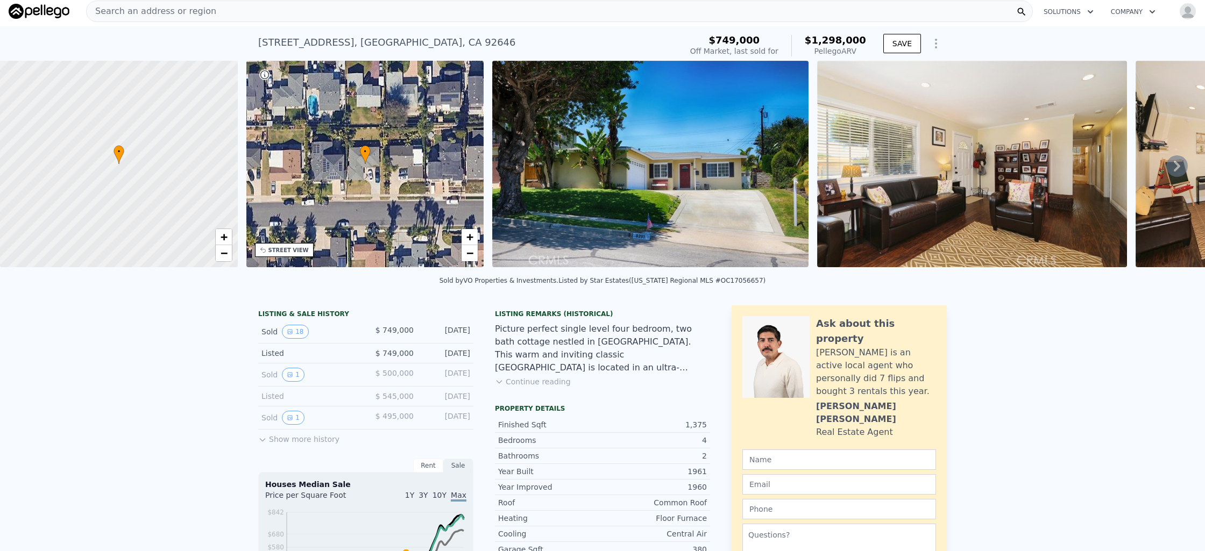
click at [185, 12] on span "Search an address or region" at bounding box center [152, 11] width 130 height 13
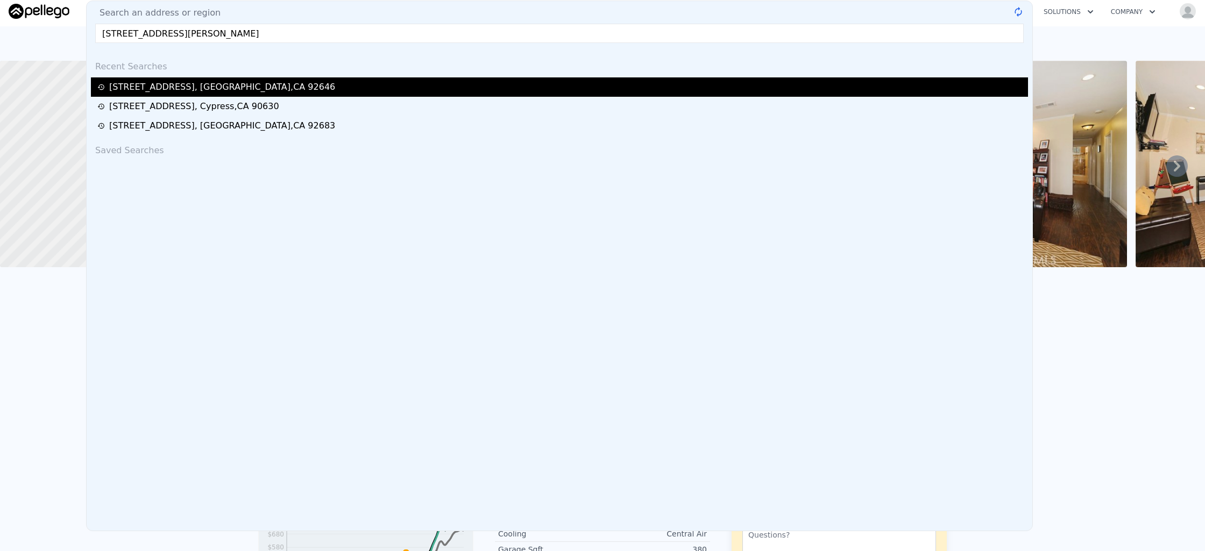
type input "[STREET_ADDRESS][PERSON_NAME]"
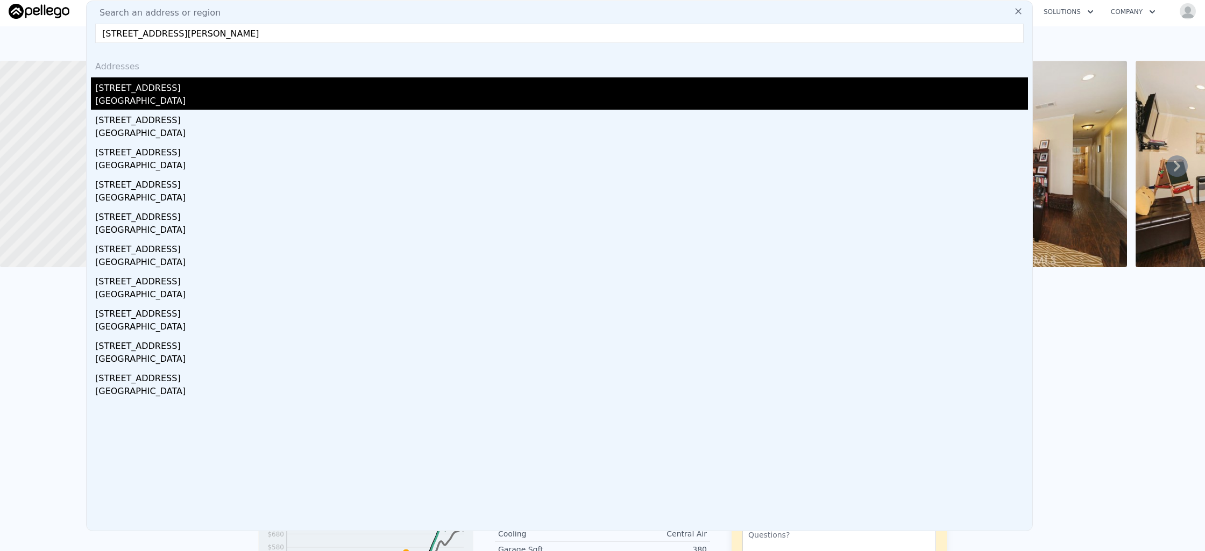
click at [179, 87] on div "[STREET_ADDRESS]" at bounding box center [561, 85] width 933 height 17
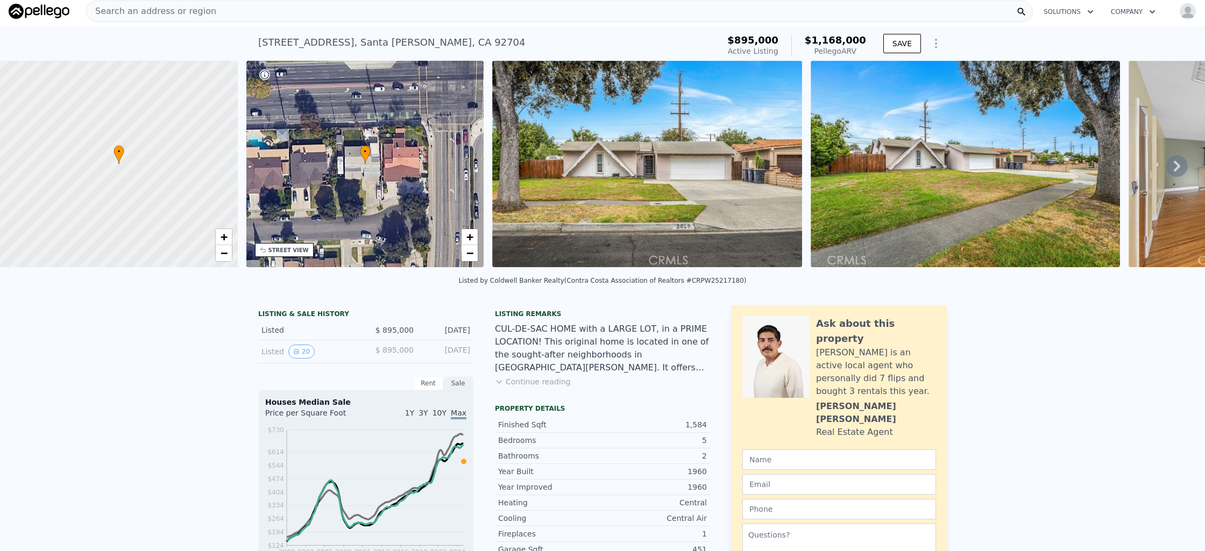
click at [360, 6] on div "Search an address or region" at bounding box center [559, 12] width 947 height 22
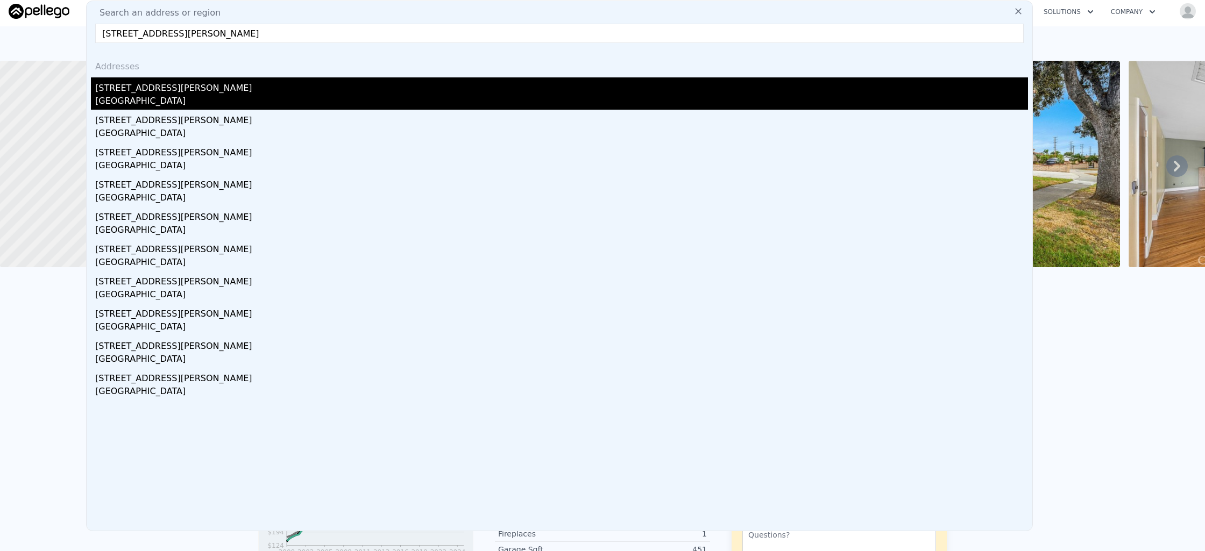
type input "[STREET_ADDRESS][PERSON_NAME]"
click at [278, 89] on div "[STREET_ADDRESS][PERSON_NAME]" at bounding box center [561, 85] width 933 height 17
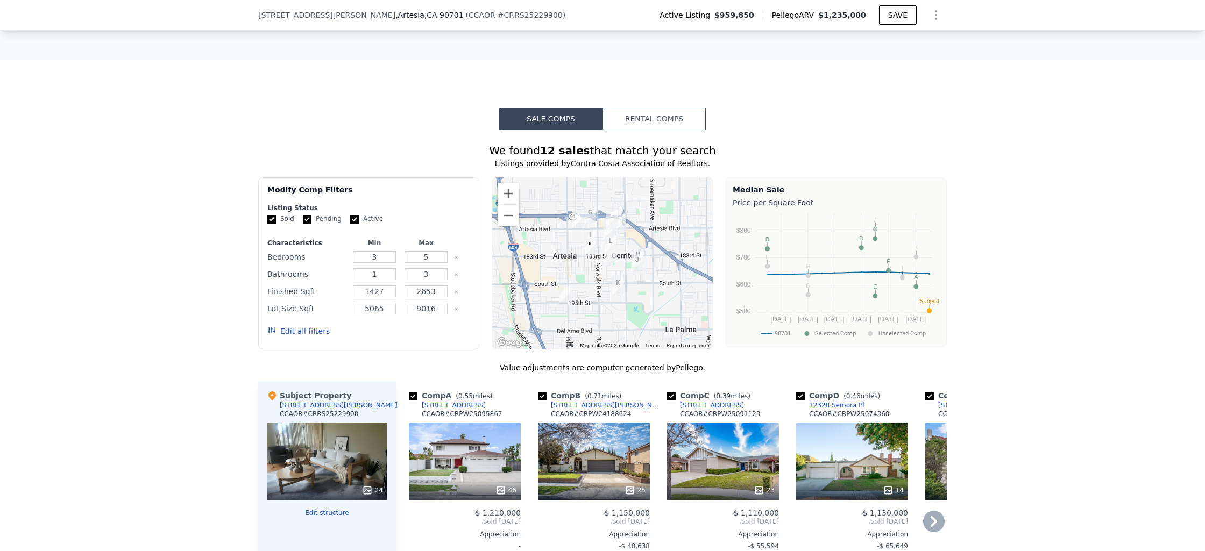
scroll to position [842, 0]
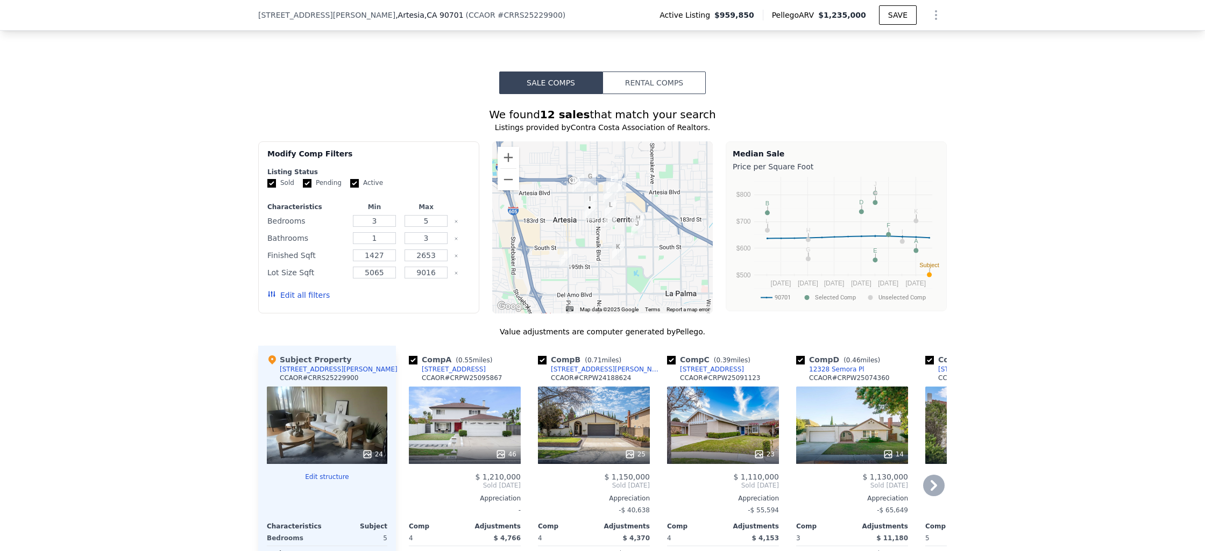
click at [460, 415] on div "46" at bounding box center [465, 425] width 112 height 77
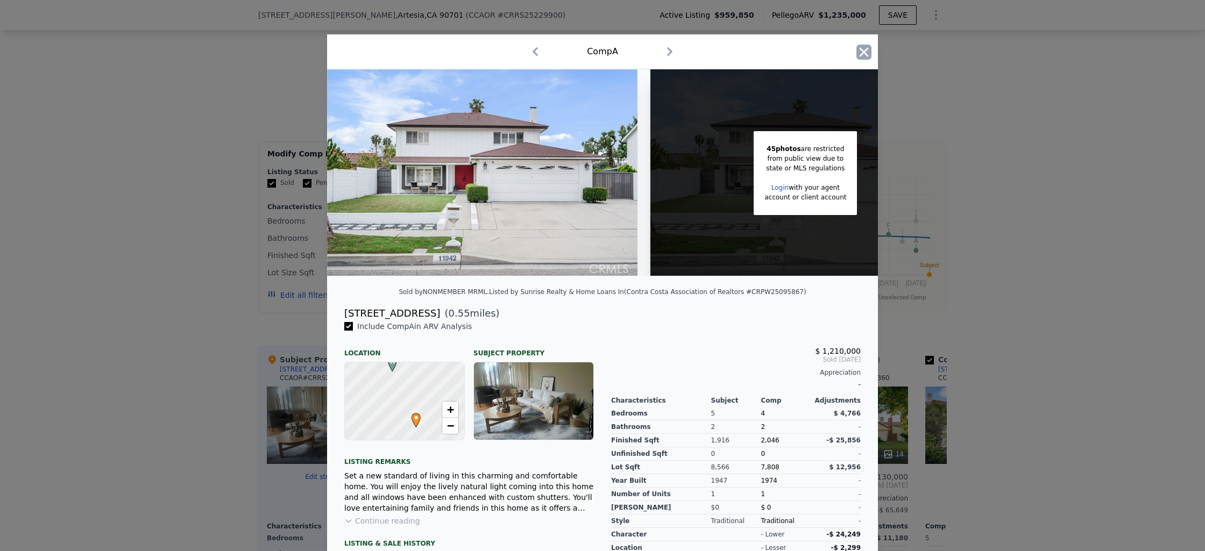
click at [862, 59] on icon "button" at bounding box center [863, 52] width 15 height 15
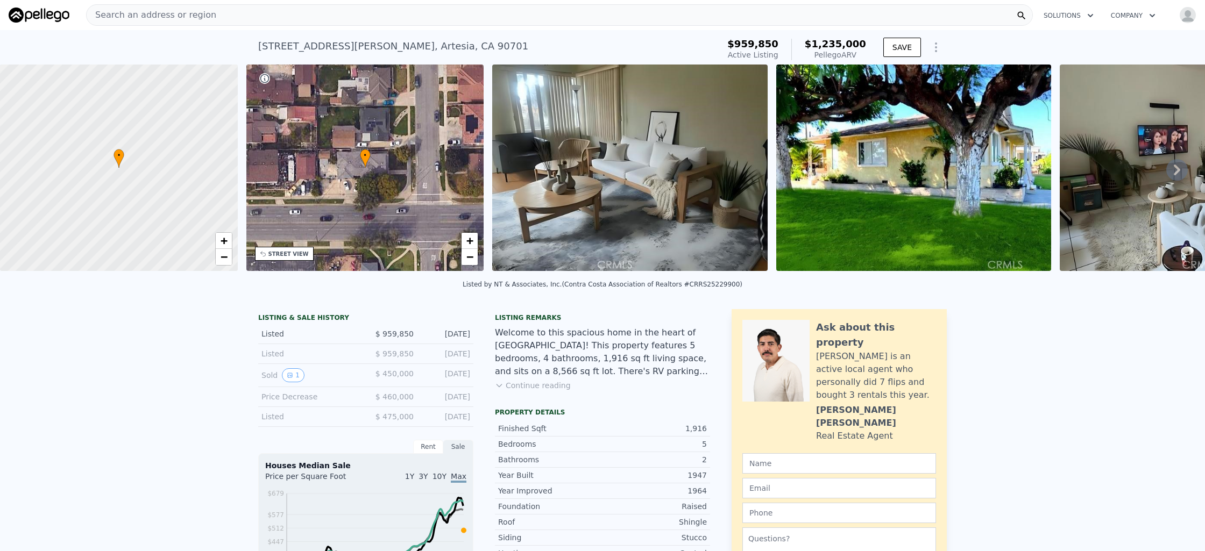
click at [1178, 174] on icon at bounding box center [1177, 170] width 22 height 22
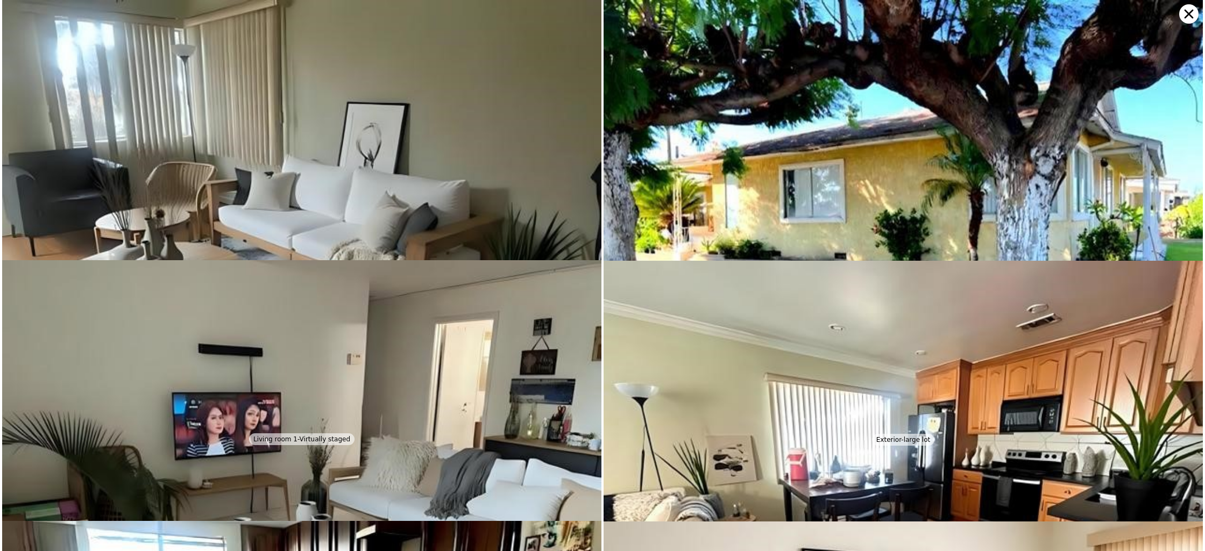
click at [1186, 11] on icon at bounding box center [1188, 14] width 9 height 9
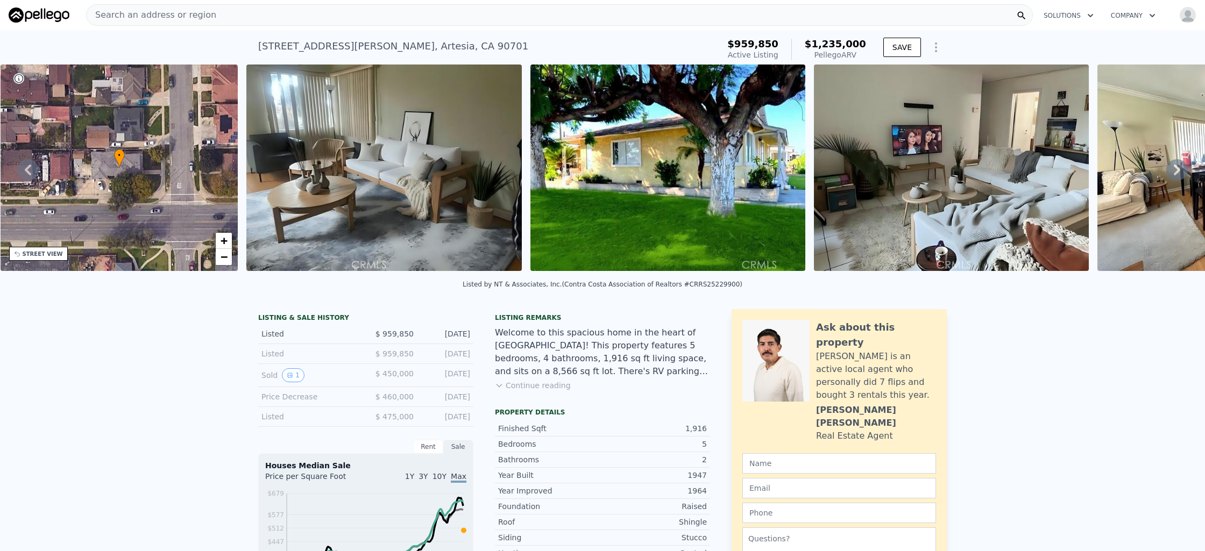
click at [332, 15] on div "Search an address or region" at bounding box center [559, 15] width 947 height 22
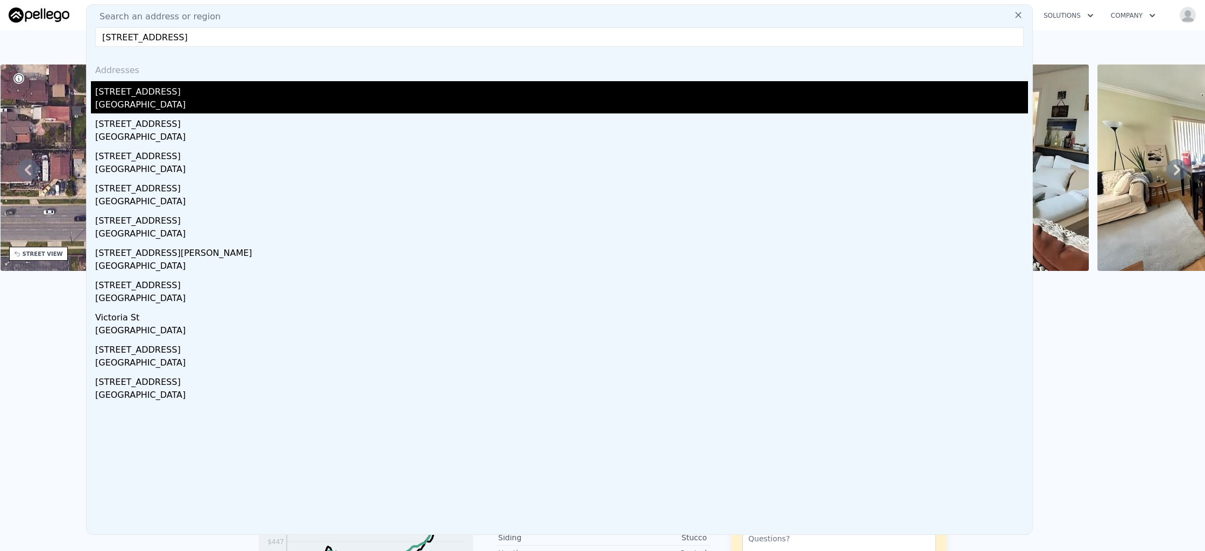
type input "[STREET_ADDRESS]"
click at [255, 93] on div "[STREET_ADDRESS]" at bounding box center [561, 89] width 933 height 17
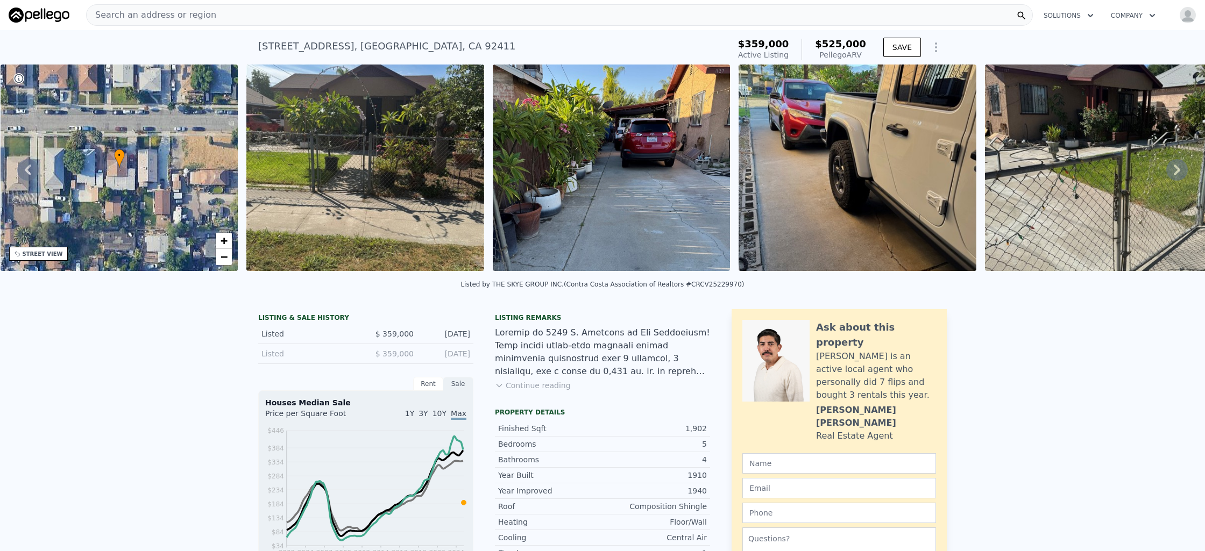
click at [219, 19] on div "Search an address or region" at bounding box center [559, 15] width 947 height 22
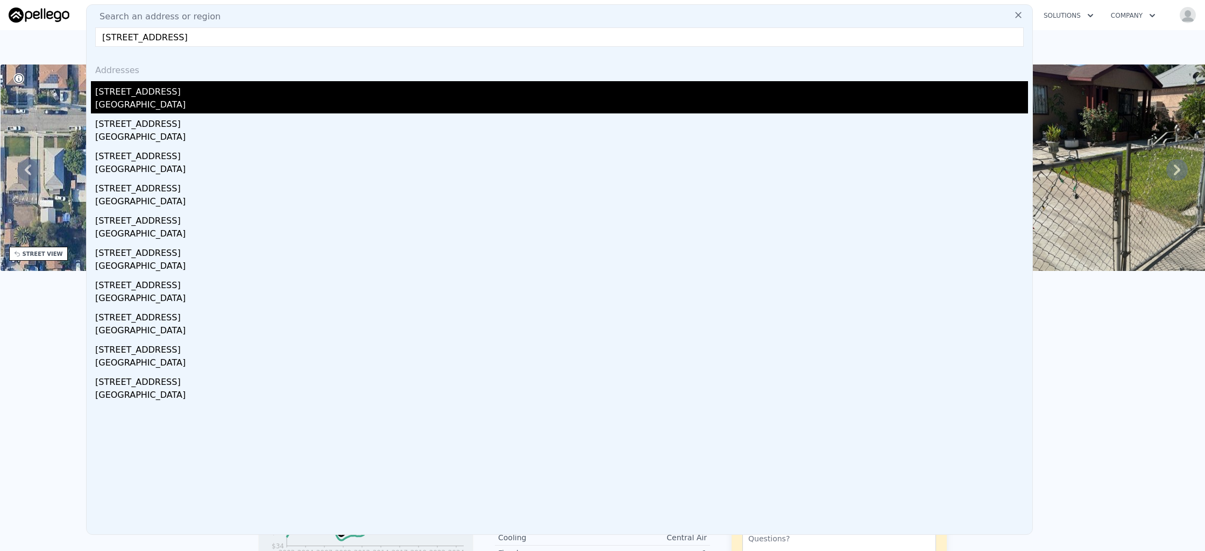
type input "[STREET_ADDRESS]"
click at [237, 97] on div "[STREET_ADDRESS]" at bounding box center [561, 89] width 933 height 17
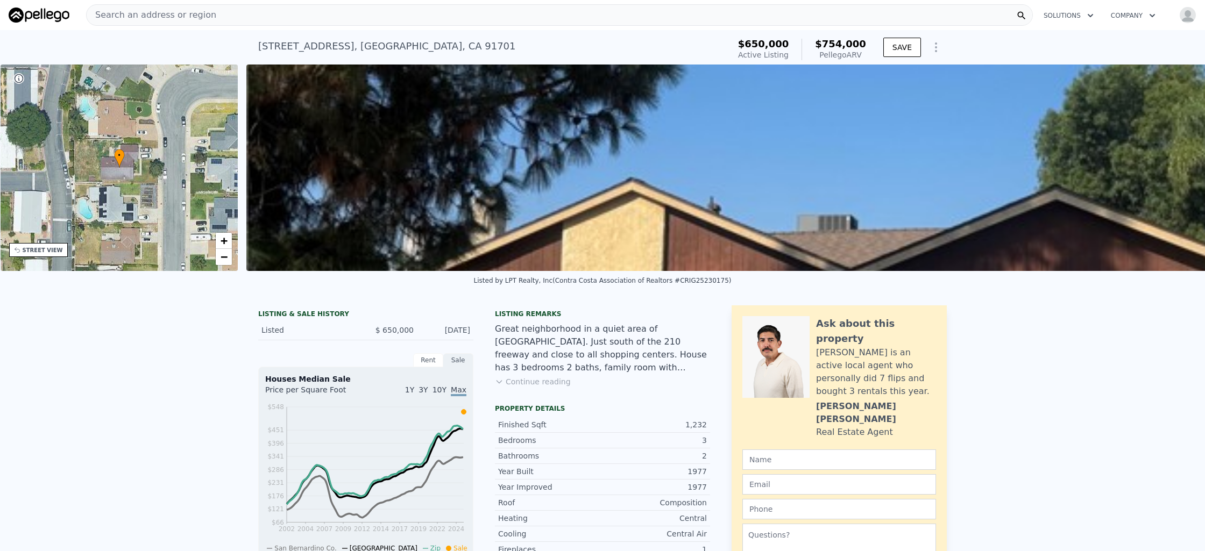
click at [371, 22] on div "Search an address or region" at bounding box center [559, 15] width 947 height 22
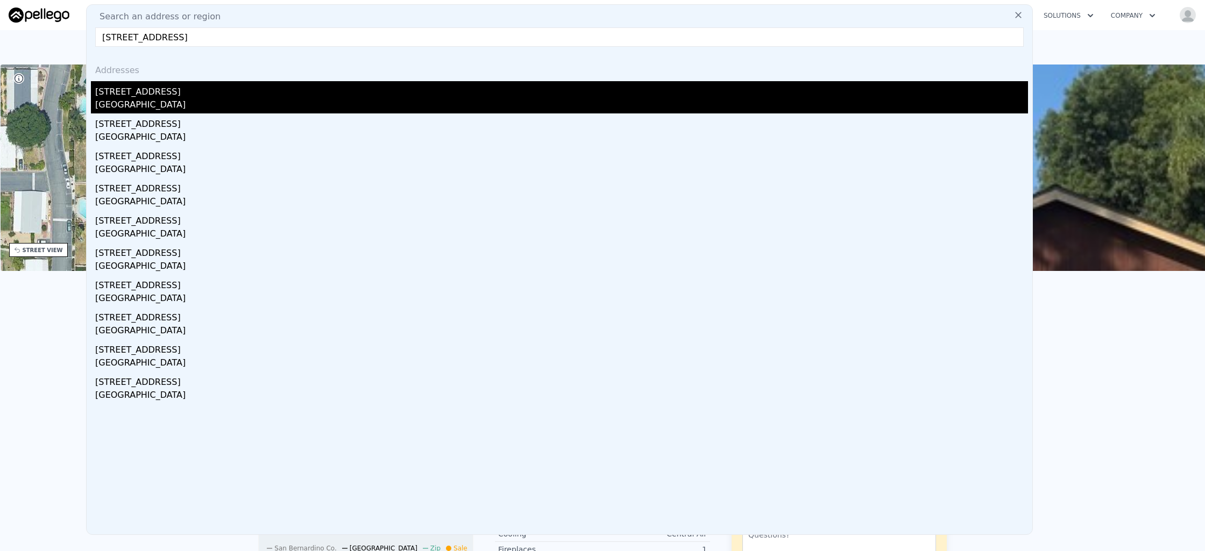
type input "[STREET_ADDRESS]"
click at [238, 88] on div "[STREET_ADDRESS]" at bounding box center [561, 89] width 933 height 17
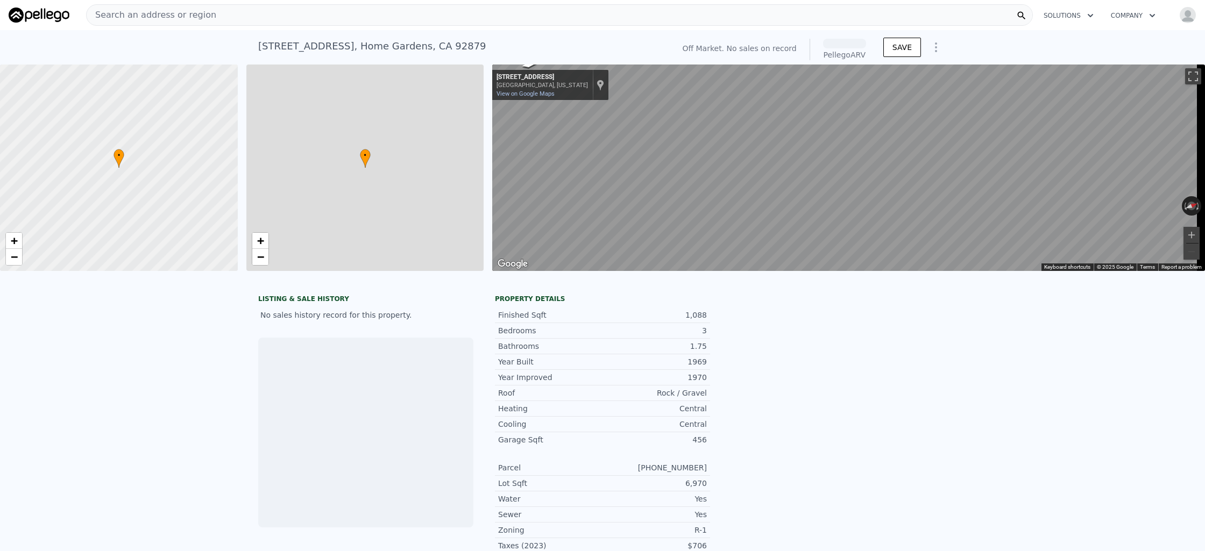
scroll to position [0, 4]
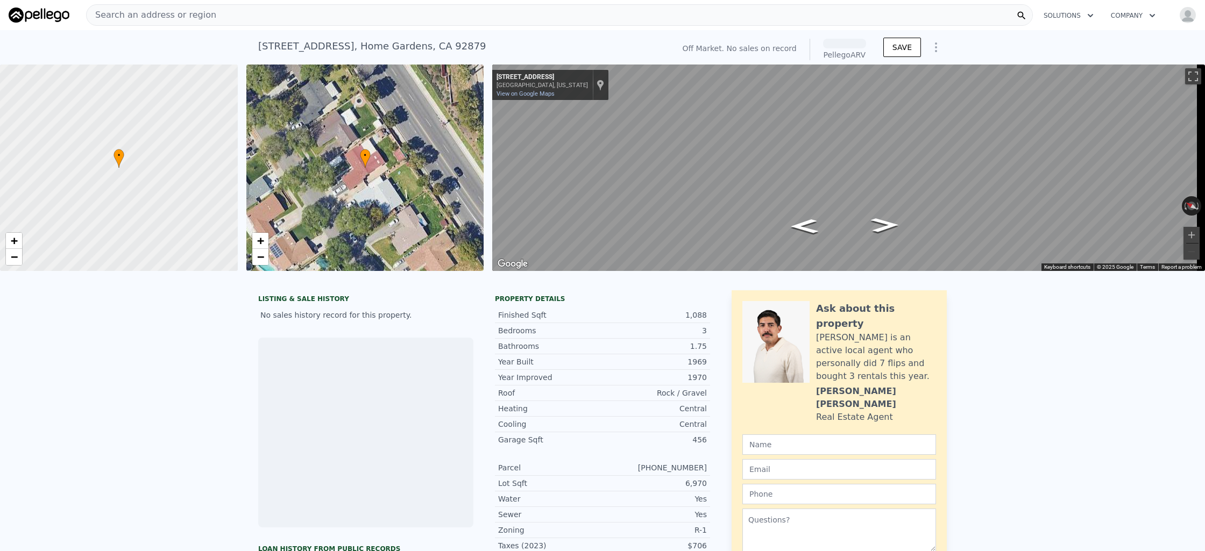
click at [260, 26] on div "Search an address or region Solutions Company Open main menu Open user menu" at bounding box center [603, 15] width 1188 height 26
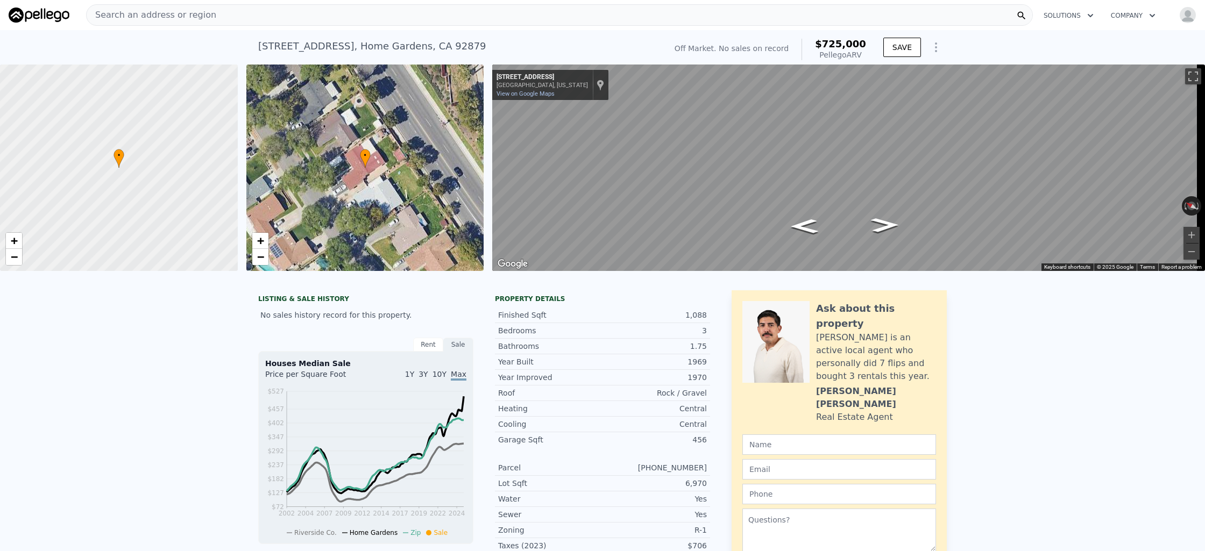
click at [325, 17] on div "Search an address or region" at bounding box center [559, 15] width 947 height 22
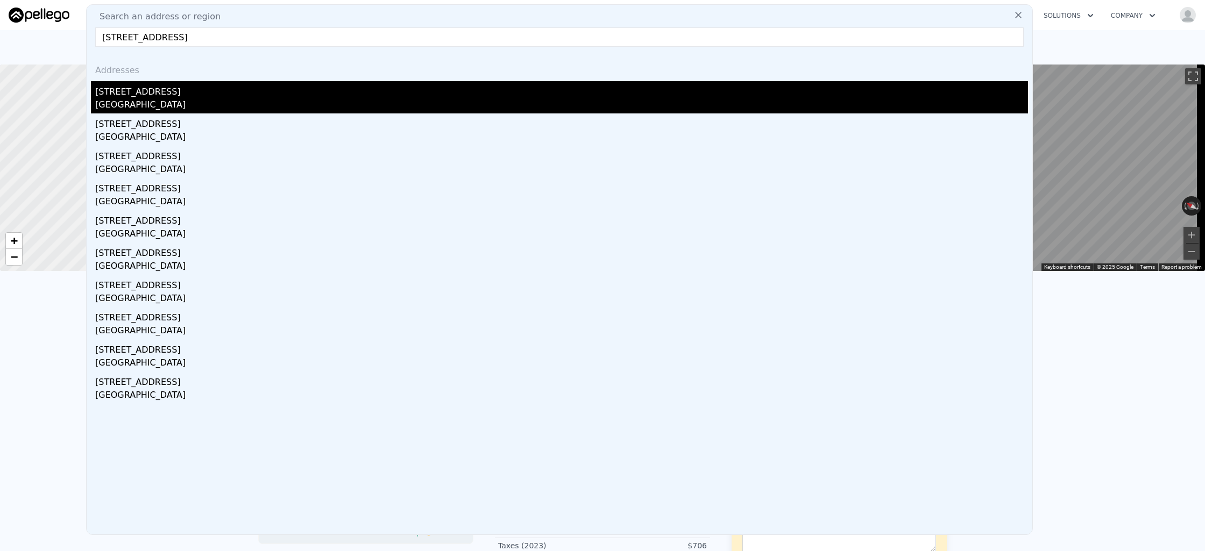
type input "[STREET_ADDRESS]"
click at [279, 111] on div "[GEOGRAPHIC_DATA]" at bounding box center [561, 105] width 933 height 15
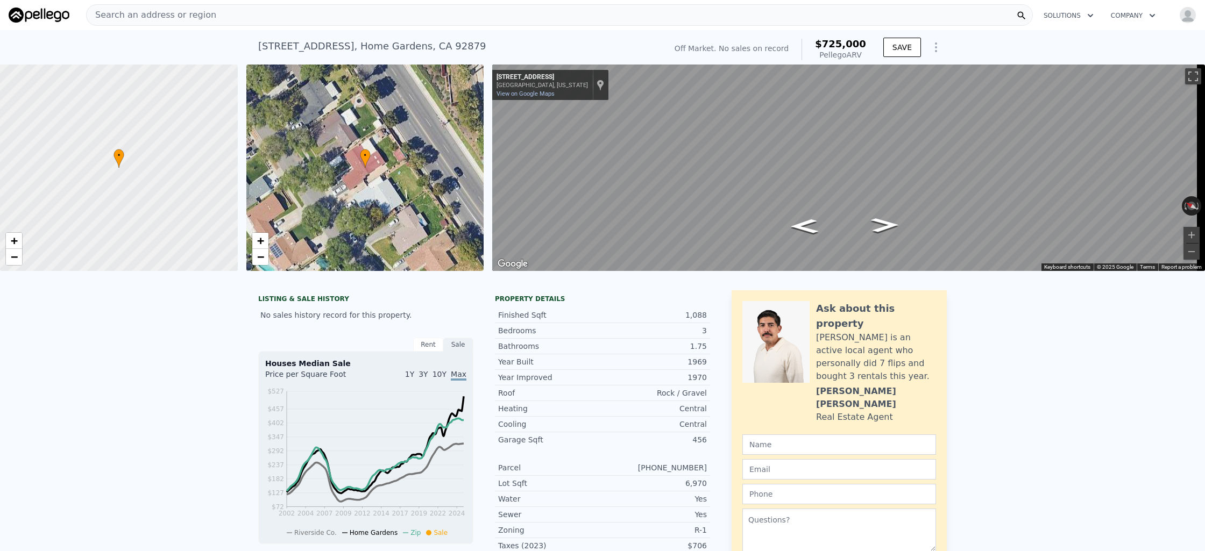
click at [114, 177] on div at bounding box center [118, 168] width 285 height 248
click at [339, 16] on div "Search an address or region" at bounding box center [559, 15] width 947 height 22
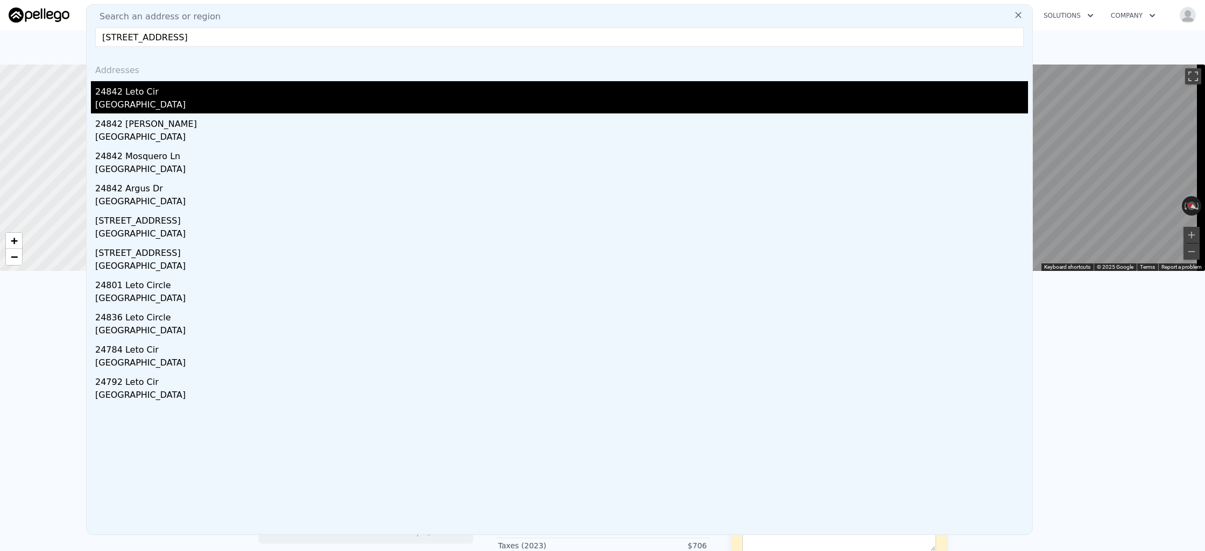
type input "[STREET_ADDRESS]"
click at [257, 87] on div "24842 Leto Cir" at bounding box center [561, 89] width 933 height 17
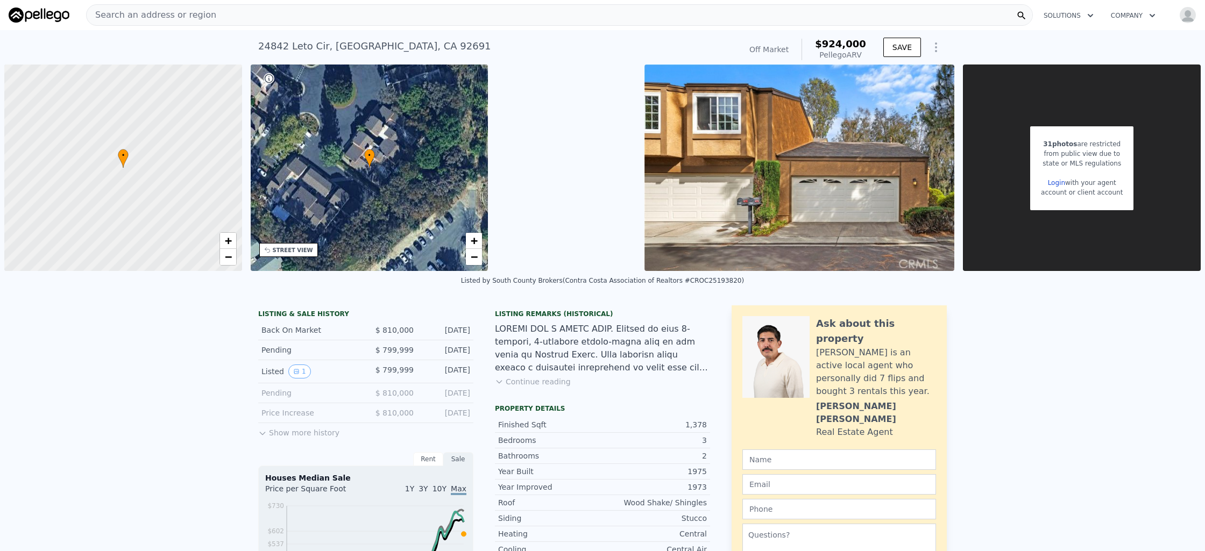
click at [216, 16] on div "Search an address or region" at bounding box center [559, 15] width 947 height 22
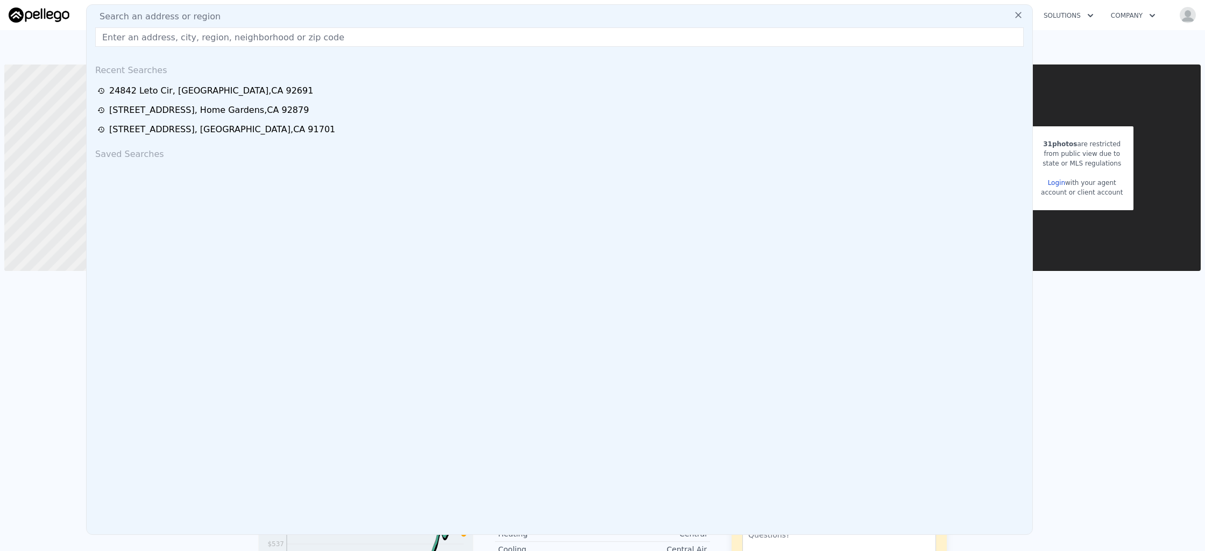
click at [216, 16] on div "Search an address or region" at bounding box center [559, 16] width 937 height 13
click at [215, 33] on input "text" at bounding box center [559, 36] width 928 height 19
paste input "[STREET_ADDRESS]"
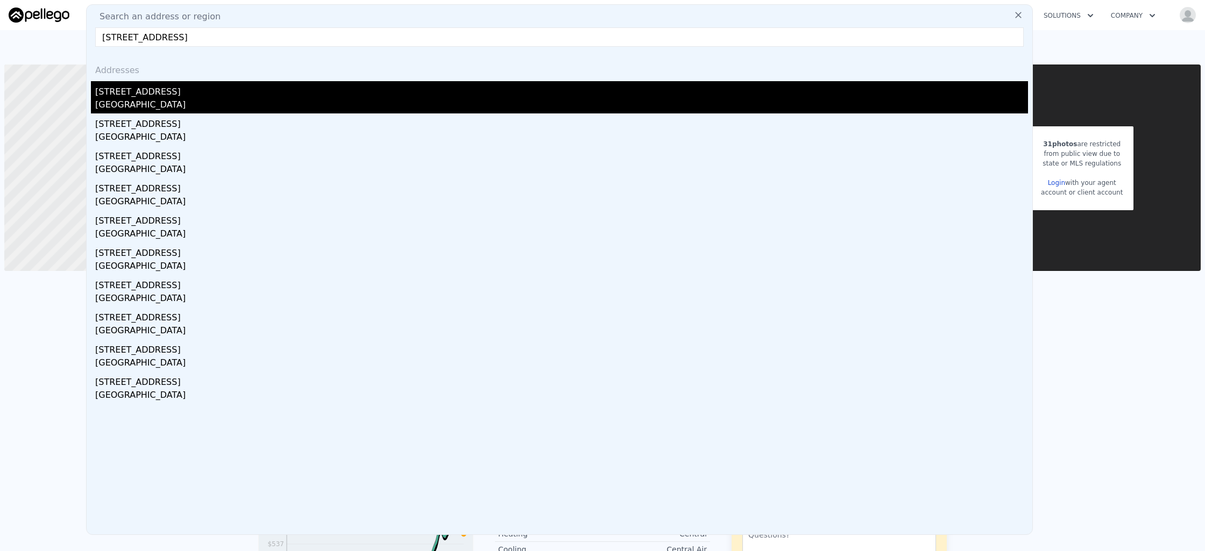
type input "[STREET_ADDRESS]"
click at [210, 90] on div "[STREET_ADDRESS]" at bounding box center [561, 89] width 933 height 17
